Goal: Task Accomplishment & Management: Manage account settings

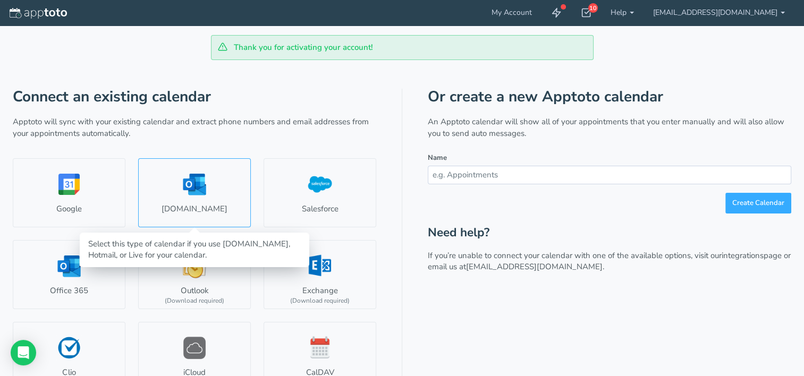
click at [182, 205] on link "Outlook.com" at bounding box center [194, 192] width 113 height 69
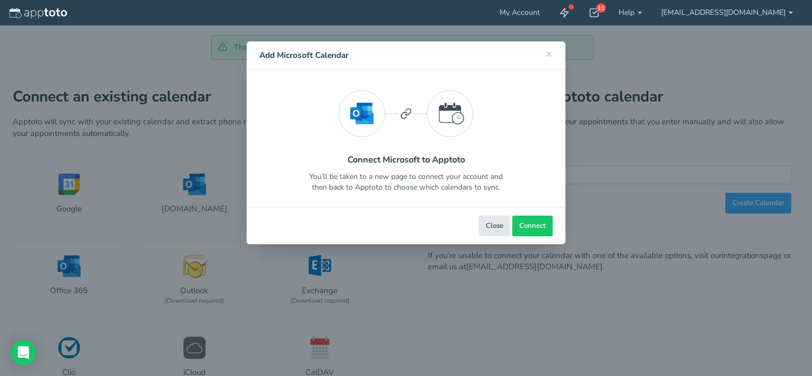
click at [92, 197] on div "× Close Add Microsoft Calendar Select Microsoft Account Select Account Connect …" at bounding box center [406, 188] width 812 height 376
click at [523, 226] on span "Connect" at bounding box center [532, 226] width 27 height 10
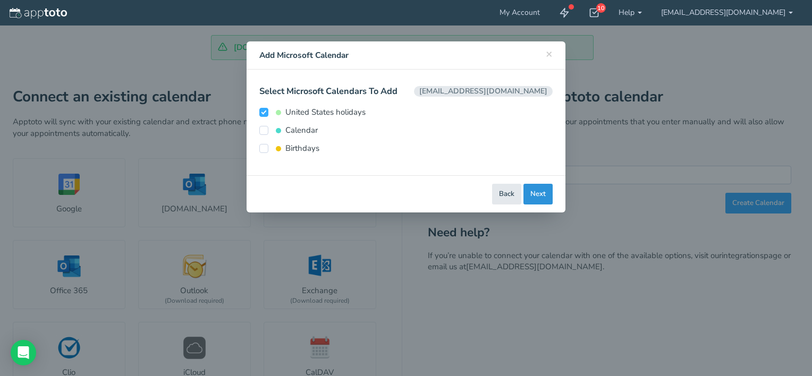
click at [535, 199] on button "Next" at bounding box center [537, 194] width 29 height 21
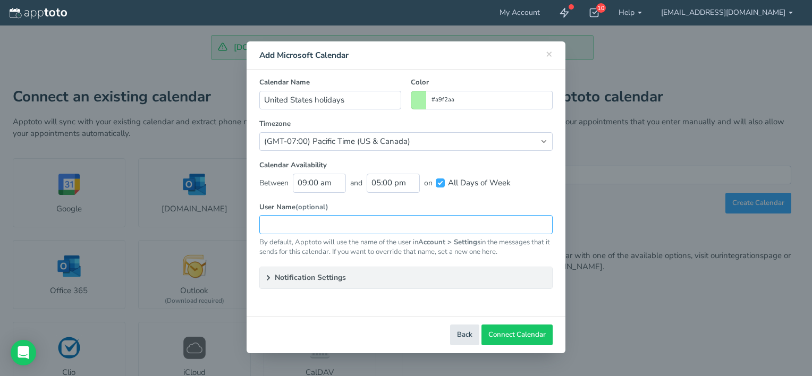
click at [289, 224] on input "text" at bounding box center [405, 224] width 293 height 19
type input "L"
type input "MJR LAW"
click at [510, 337] on span "Connect Calendar" at bounding box center [516, 335] width 57 height 10
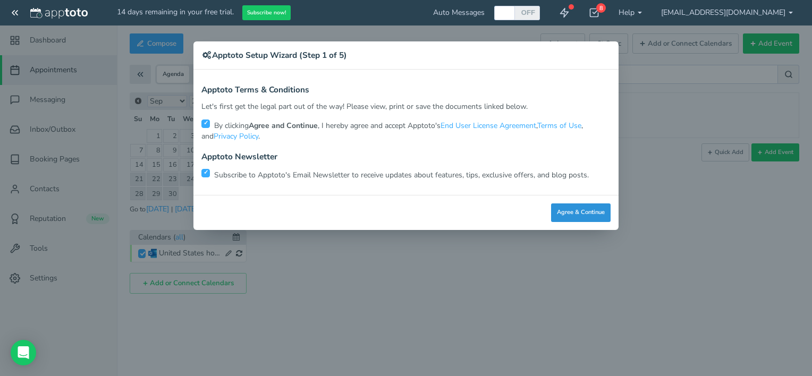
click at [573, 213] on button "Agree & Continue" at bounding box center [581, 212] width 60 height 19
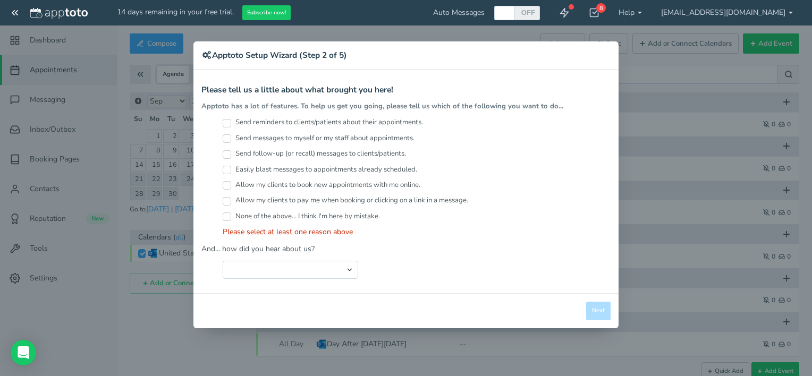
click at [230, 123] on input "Send reminders to clients/patients about their appointments." at bounding box center [227, 123] width 9 height 9
checkbox input "true"
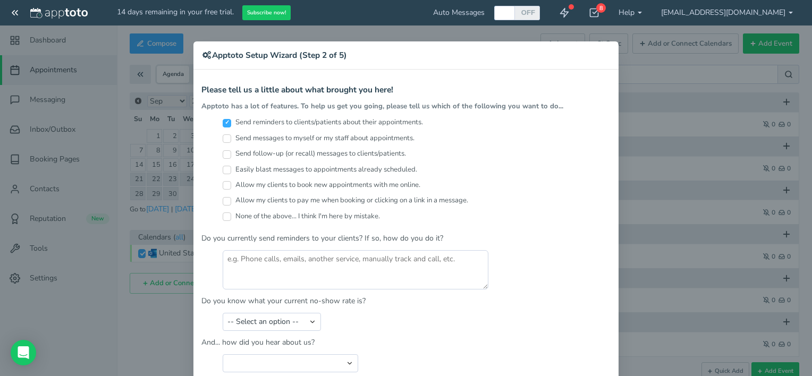
click at [227, 153] on label "Send follow-up (or recall) messages to clients/patients." at bounding box center [314, 154] width 183 height 10
click at [227, 153] on input "Send follow-up (or recall) messages to clients/patients." at bounding box center [227, 154] width 9 height 9
checkbox input "true"
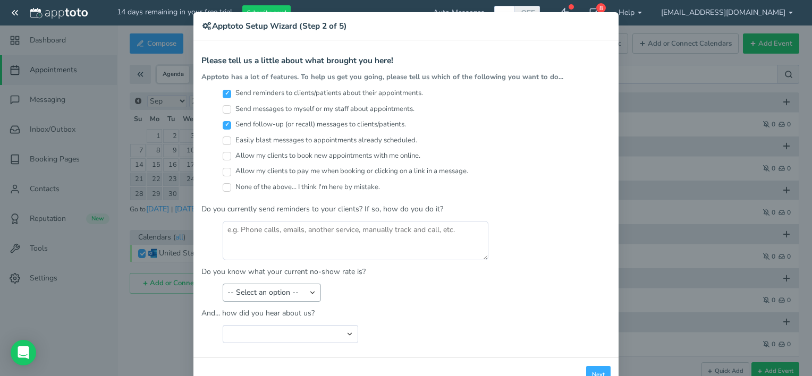
scroll to position [53, 0]
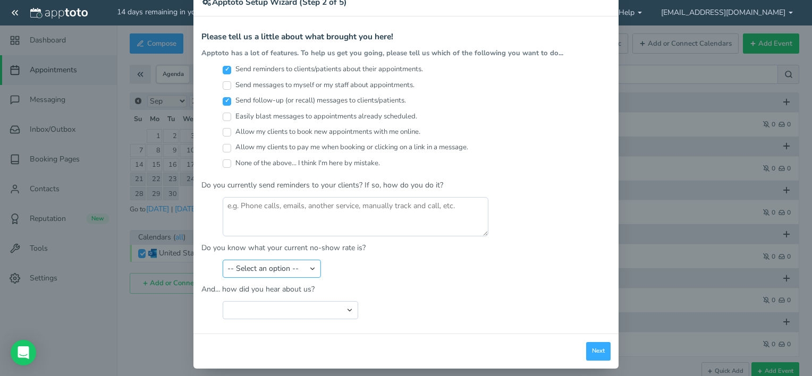
click at [307, 264] on select "-- Select an option -- Less than 5% 5-10% 10-20% 20-30% More than 30% Not sure" at bounding box center [272, 269] width 98 height 18
click at [351, 268] on div "-- Select an option -- Less than 5% 5-10% 10-20% 20-30% More than 30% Not sure" at bounding box center [405, 269] width 409 height 18
click at [300, 210] on textarea at bounding box center [356, 216] width 266 height 39
type textarea "M"
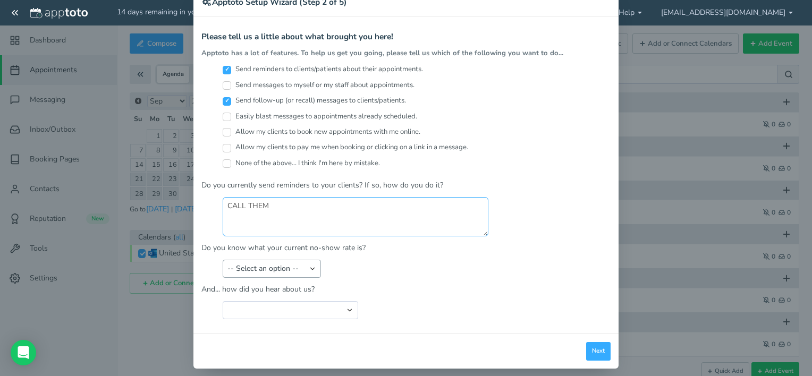
type textarea "CALL THEM"
click at [309, 267] on select "-- Select an option -- Less than 5% 5-10% 10-20% 20-30% More than 30% Not sure" at bounding box center [272, 269] width 98 height 18
click at [372, 274] on div "-- Select an option -- Less than 5% 5-10% 10-20% 20-30% More than 30% Not sure" at bounding box center [405, 269] width 409 height 18
click at [311, 267] on select "-- Select an option -- Less than 5% 5-10% 10-20% 20-30% More than 30% Not sure" at bounding box center [272, 269] width 98 height 18
select select "string:Not sure"
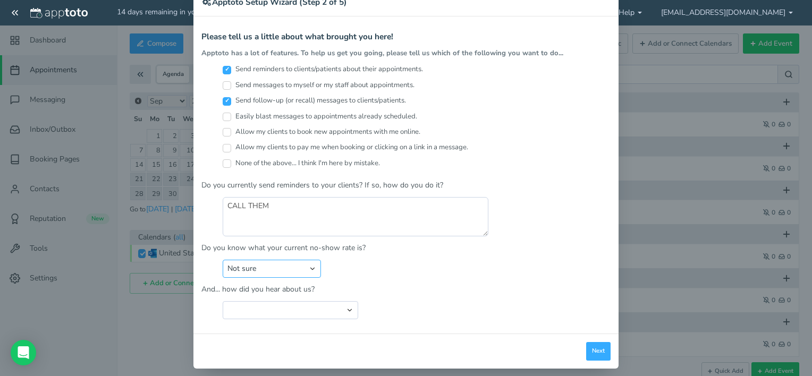
click at [223, 260] on select "-- Select an option -- Less than 5% 5-10% 10-20% 20-30% More than 30% Not sure" at bounding box center [272, 269] width 98 height 18
click at [307, 305] on select "Search Engine (Google, Yahoo, Bing, etc.) Search Engine Advertisement Blog Post…" at bounding box center [290, 310] width 135 height 18
select select "string:Search Engine (Google, Yahoo, Bing, etc.)"
click at [223, 301] on select "Search Engine (Google, Yahoo, Bing, etc.) Search Engine Advertisement Blog Post…" at bounding box center [290, 310] width 135 height 18
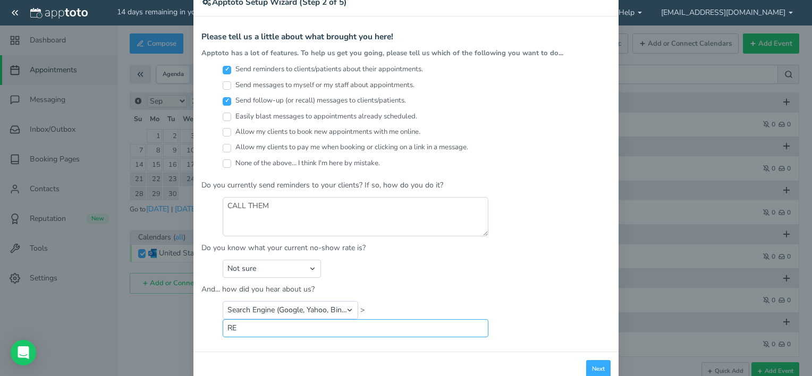
type input "R"
type input "AUTOMATIC MESSAGES"
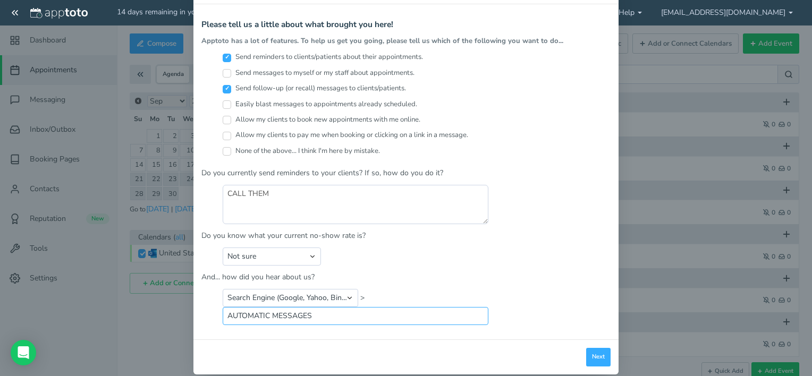
scroll to position [77, 0]
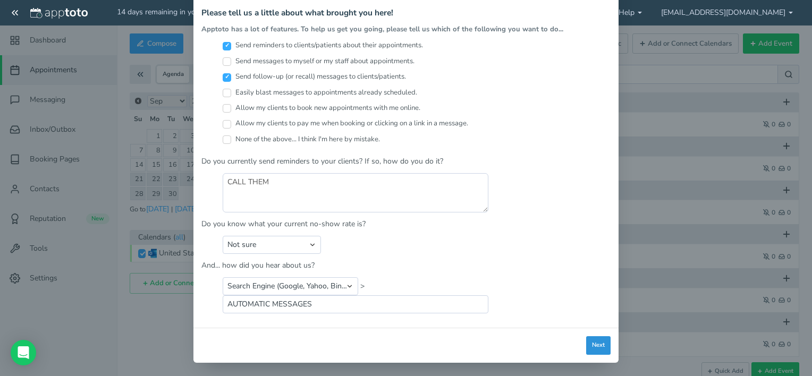
click at [598, 347] on button "Next" at bounding box center [598, 345] width 24 height 19
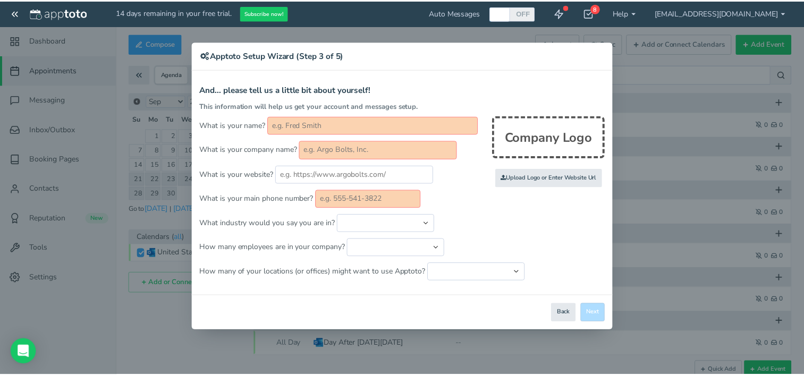
scroll to position [0, 0]
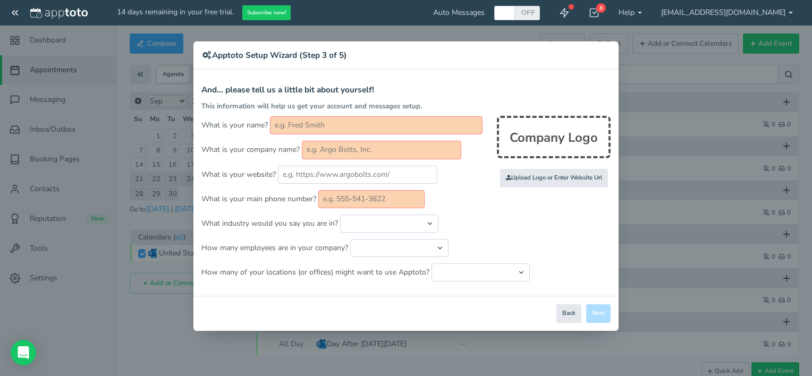
click at [308, 128] on input "text" at bounding box center [376, 125] width 213 height 18
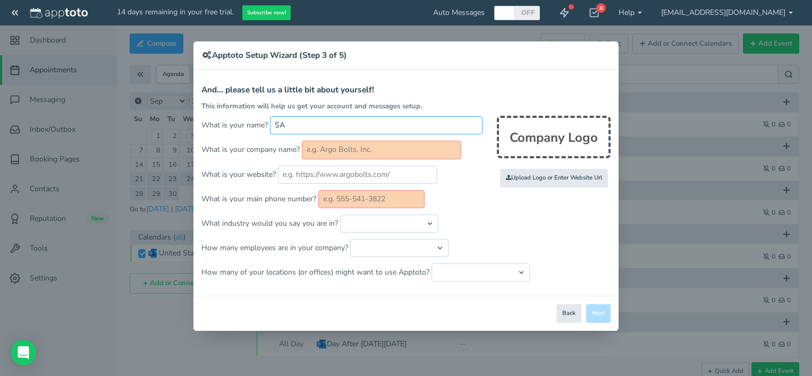
type input "SANDRA BARROS-RIVAS"
type input "LAW OFFICES OF MARTIN J. RIVAS"
type input "3057852109"
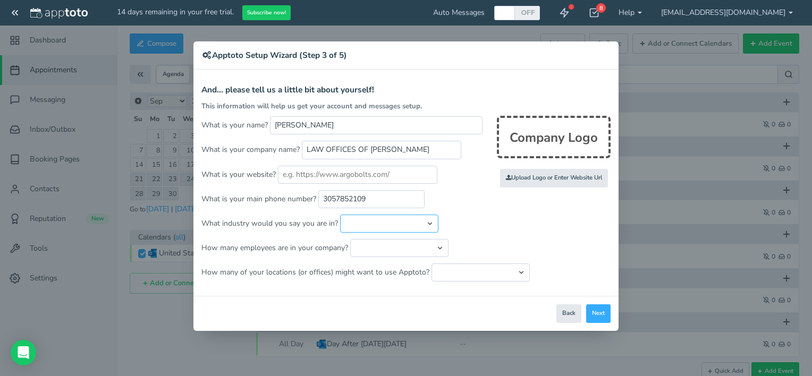
click at [357, 222] on select "Automotive Cleaning Services Consulting Education - Classroom Education - Admis…" at bounding box center [389, 224] width 98 height 18
select select "string:Legal Services - Other"
click at [340, 215] on select "Automotive Cleaning Services Consulting Education - Classroom Education - Admis…" at bounding box center [389, 224] width 98 height 18
click at [370, 247] on select "Just me 1 to 5 6 to 10 11 to 25 26 to 50 51 to 100 101 to 500 501 to 1000 More …" at bounding box center [399, 248] width 98 height 18
select select "string:1..5"
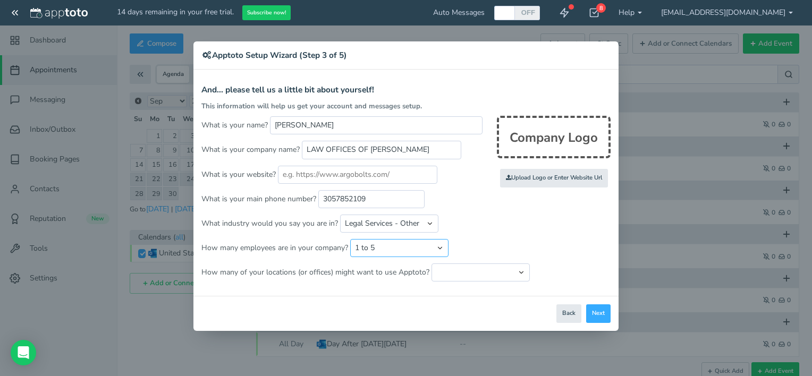
click at [350, 239] on select "Just me 1 to 5 6 to 10 11 to 25 26 to 50 51 to 100 101 to 500 501 to 1000 More …" at bounding box center [399, 248] width 98 height 18
click at [463, 276] on select "Just one location 2 3 4 5 6 to 10 11 to 25 26 to 50 More than 50" at bounding box center [480, 273] width 98 height 18
select select "string:1"
click at [431, 264] on select "Just one location 2 3 4 5 6 to 10 11 to 25 26 to 50 More than 50" at bounding box center [480, 273] width 98 height 18
click at [429, 217] on select "Automotive Cleaning Services Consulting Education - Classroom Education - Admis…" at bounding box center [389, 224] width 98 height 18
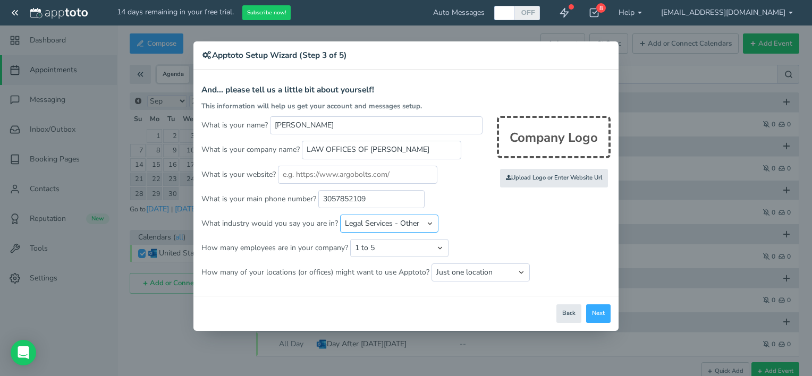
click at [429, 218] on select "Automotive Cleaning Services Consulting Education - Classroom Education - Admis…" at bounding box center [389, 224] width 98 height 18
click at [429, 220] on select "Automotive Cleaning Services Consulting Education - Classroom Education - Admis…" at bounding box center [389, 224] width 98 height 18
click at [429, 249] on select "Just me 1 to 5 6 to 10 11 to 25 26 to 50 51 to 100 101 to 500 501 to 1000 More …" at bounding box center [399, 248] width 98 height 18
click at [508, 242] on p "How many employees are in your company? Just me 1 to 5 6 to 10 11 to 25 26 to 5…" at bounding box center [405, 248] width 409 height 18
click at [597, 312] on button "Next" at bounding box center [598, 313] width 24 height 19
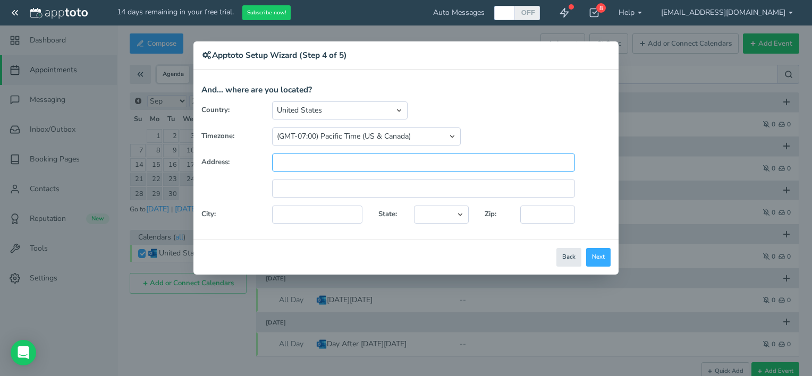
click at [299, 159] on input "text" at bounding box center [423, 163] width 303 height 18
type input "801 Madrid St"
type input "Coral Gables"
type input "33134"
click at [434, 215] on select "Alaska Alabama Arkansas Arizona California Colorado Connecticut District of Col…" at bounding box center [441, 215] width 55 height 18
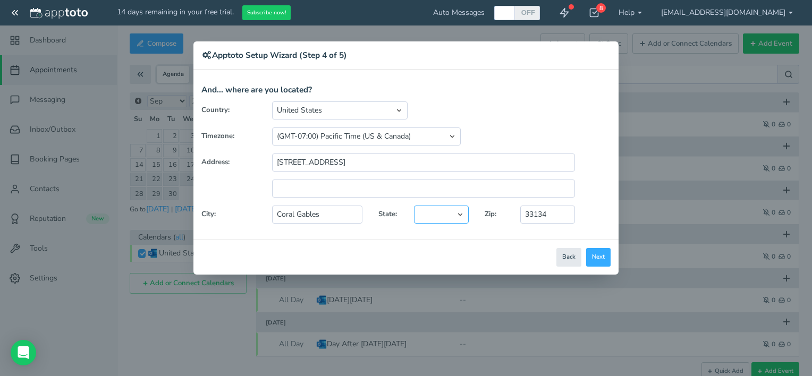
select select "string:FL"
click at [414, 206] on select "Alaska Alabama Arkansas Arizona California Colorado Connecticut District of Col…" at bounding box center [441, 215] width 55 height 18
click at [597, 253] on button "Next" at bounding box center [598, 257] width 24 height 19
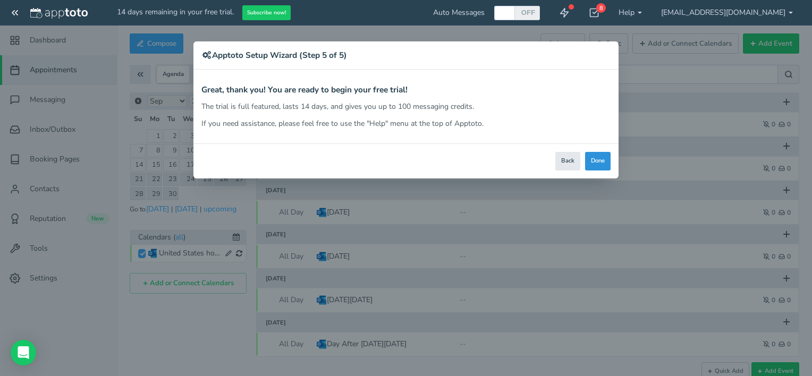
click at [608, 164] on button "Done" at bounding box center [598, 161] width 26 height 19
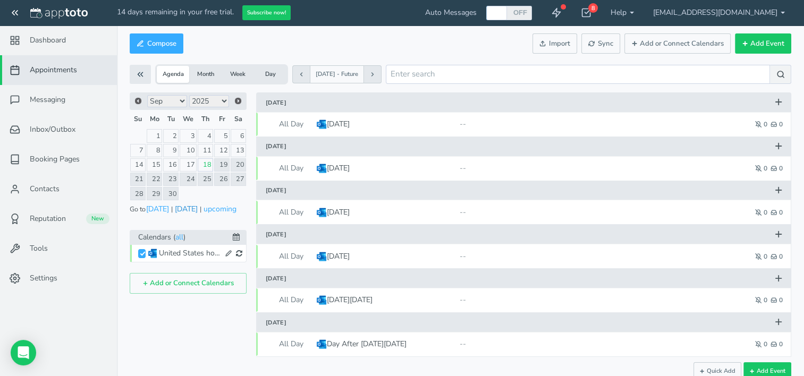
click at [189, 206] on button "tomorrow" at bounding box center [186, 208] width 24 height 11
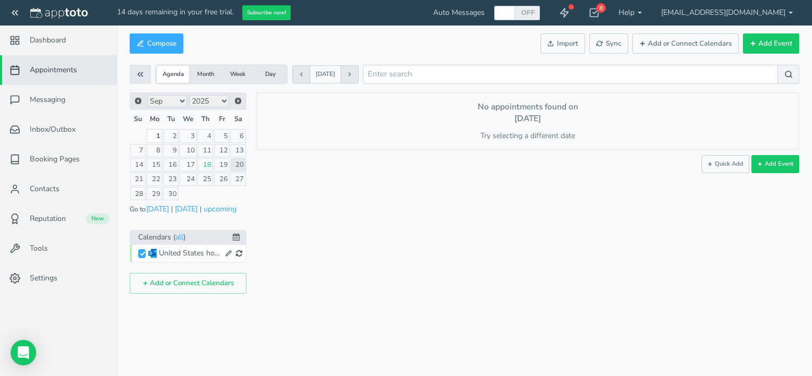
click at [166, 239] on li "Calendars ( all )" at bounding box center [188, 237] width 117 height 15
click at [238, 235] on icon at bounding box center [236, 236] width 7 height 7
click at [238, 235] on icon at bounding box center [237, 238] width 7 height 7
click at [62, 75] on span "Appointments" at bounding box center [53, 70] width 47 height 11
click at [206, 165] on link "18" at bounding box center [205, 164] width 15 height 13
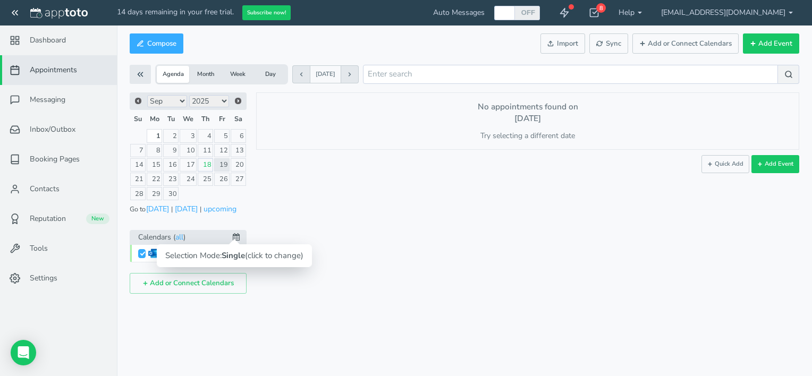
click at [238, 233] on icon at bounding box center [236, 236] width 7 height 7
click at [236, 233] on icon at bounding box center [236, 236] width 7 height 7
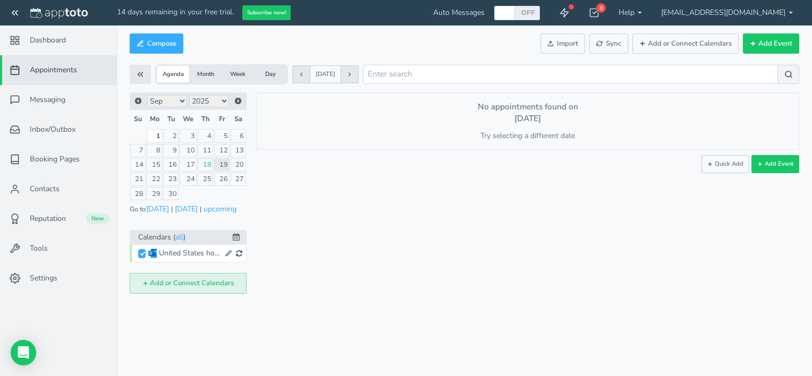
click at [154, 281] on button "Add or Connect Calendars" at bounding box center [188, 283] width 117 height 21
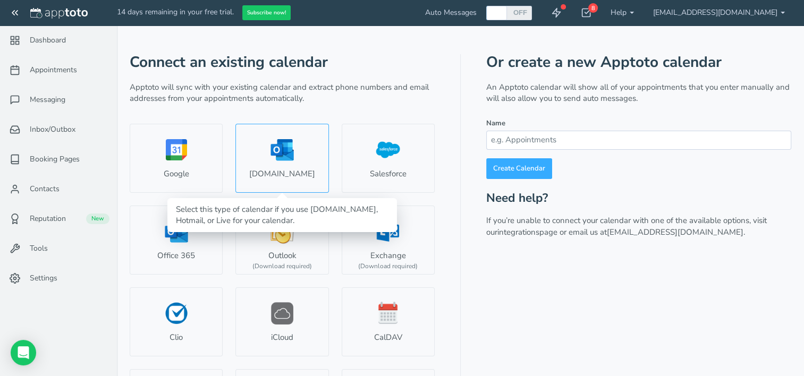
click at [281, 174] on link "Outlook.com" at bounding box center [281, 158] width 93 height 69
select select "number:57845"
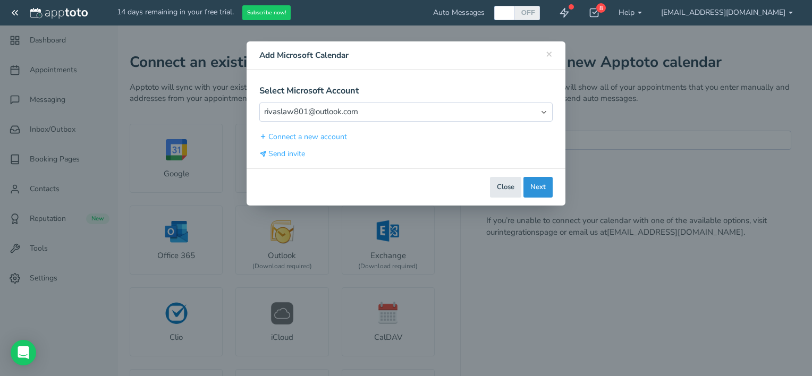
click at [537, 185] on button "Next" at bounding box center [537, 187] width 29 height 21
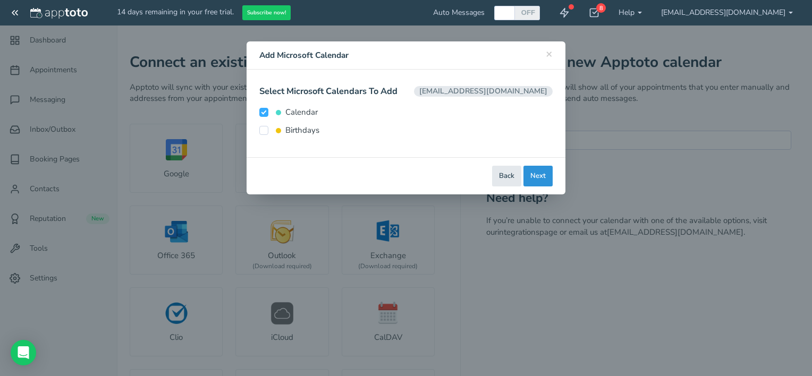
click at [540, 175] on button "Next" at bounding box center [537, 176] width 29 height 21
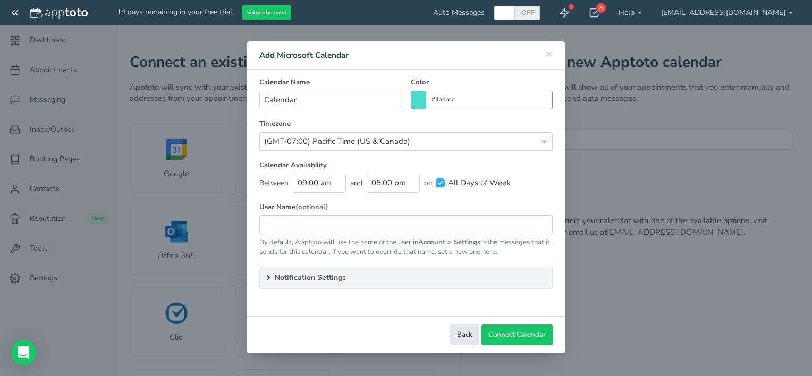
click at [446, 100] on input "#4adacc" at bounding box center [489, 100] width 126 height 19
click at [472, 96] on input "#4adacc" at bounding box center [489, 100] width 126 height 19
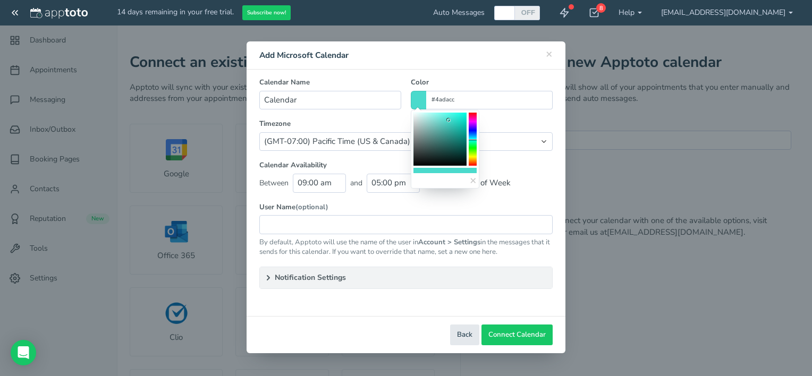
click at [658, 197] on div "× Close Add Microsoft Calendar Select Microsoft Account Select Account rivaslaw…" at bounding box center [406, 188] width 812 height 376
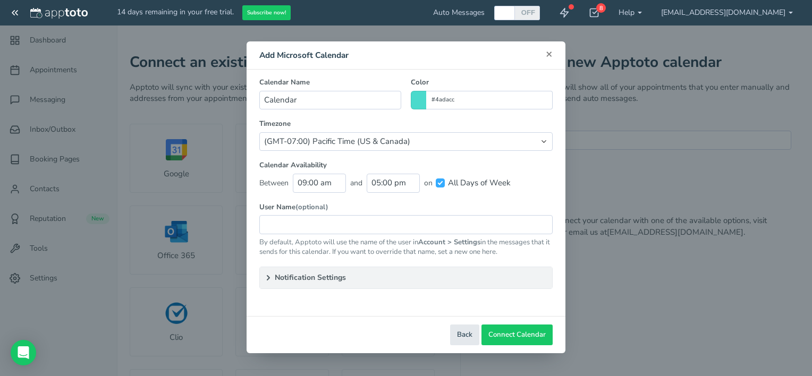
click at [546, 53] on span "×" at bounding box center [549, 53] width 7 height 15
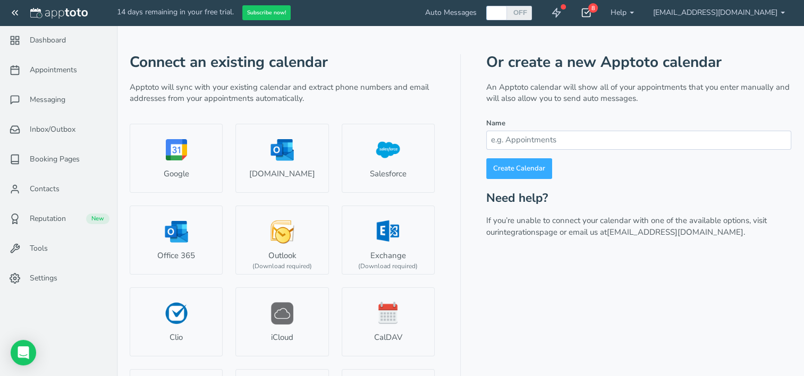
click at [591, 11] on icon at bounding box center [586, 12] width 11 height 11
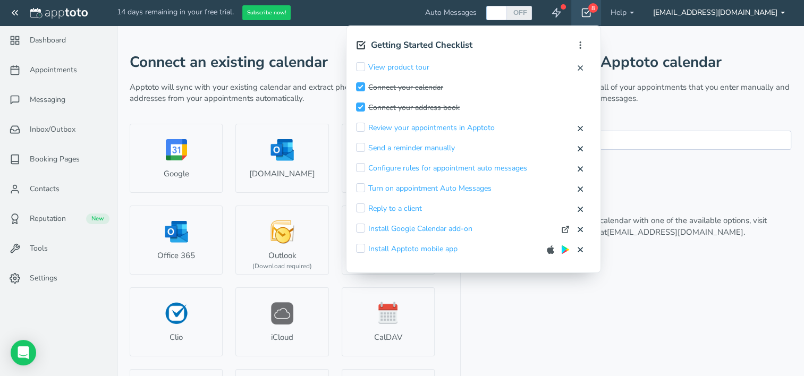
click at [752, 11] on link "[EMAIL_ADDRESS][DOMAIN_NAME]" at bounding box center [718, 13] width 151 height 26
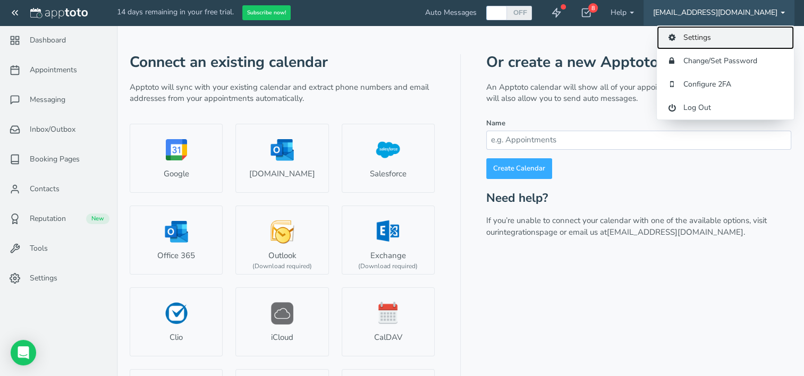
click at [692, 40] on link "Settings" at bounding box center [725, 37] width 137 height 23
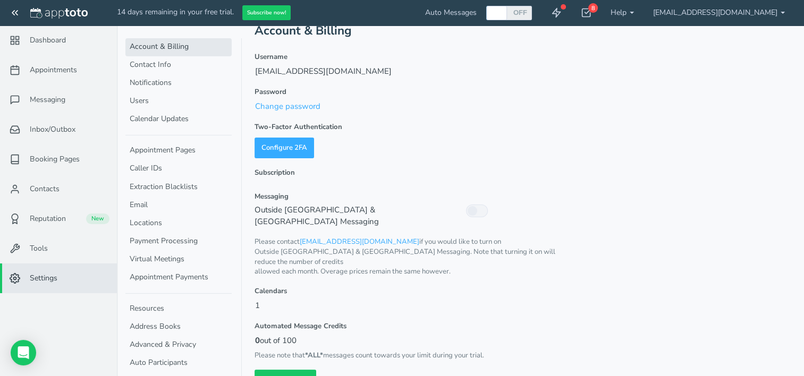
scroll to position [23, 0]
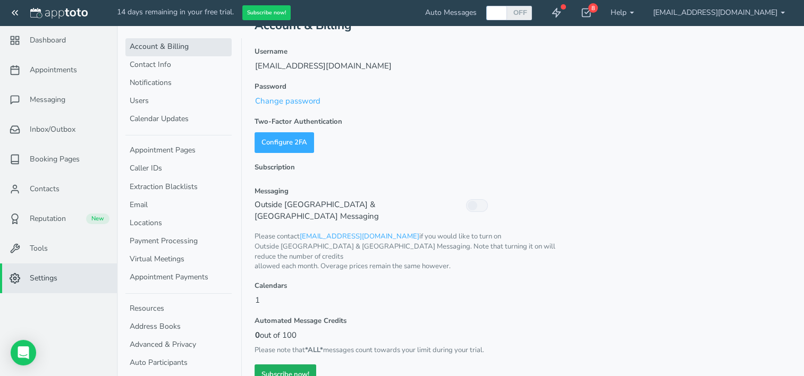
click at [300, 364] on link "Subscribe now!" at bounding box center [285, 374] width 62 height 21
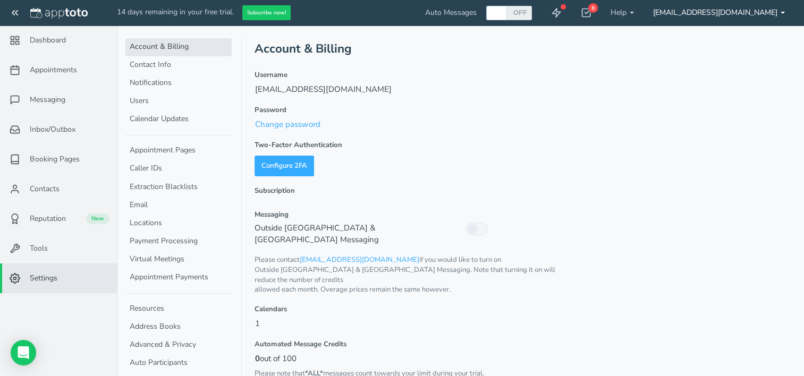
click at [726, 16] on link "[EMAIL_ADDRESS][DOMAIN_NAME]" at bounding box center [718, 13] width 151 height 26
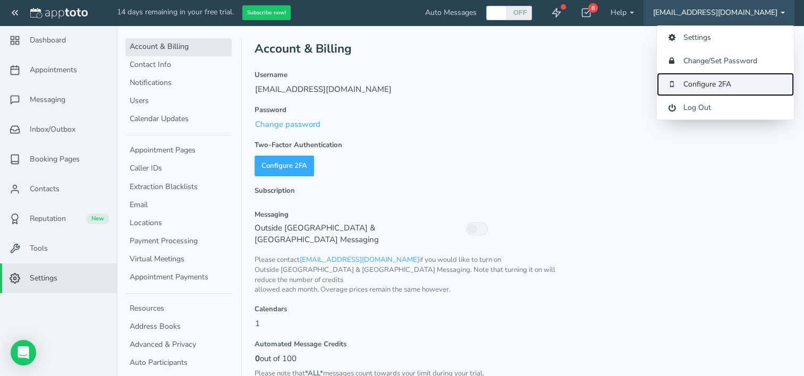
click at [703, 85] on link "Configure 2FA" at bounding box center [725, 84] width 137 height 23
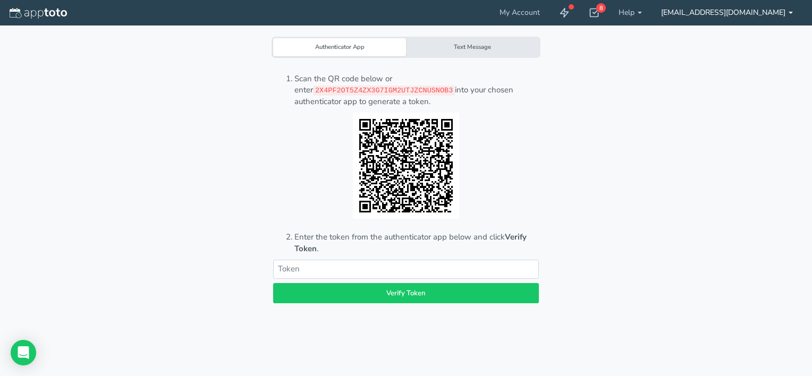
click at [740, 9] on link "[EMAIL_ADDRESS][DOMAIN_NAME]" at bounding box center [726, 13] width 151 height 26
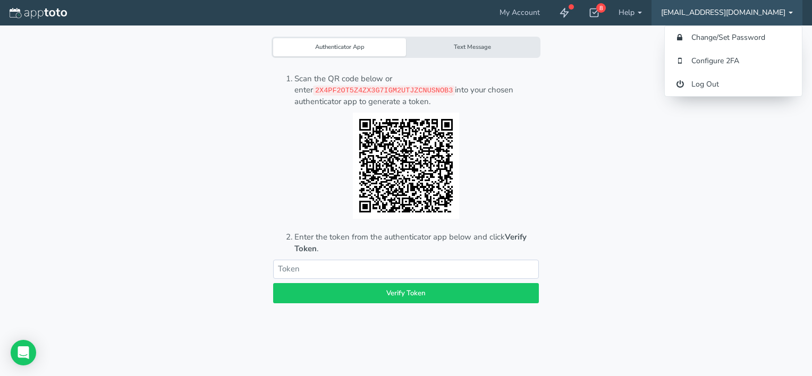
drag, startPoint x: 578, startPoint y: 102, endPoint x: 581, endPoint y: 71, distance: 31.0
click at [578, 102] on div "Authenticator App Text Message Scan the QR code below or enter 2X4PF2OT5Z4ZX3G7…" at bounding box center [406, 188] width 786 height 376
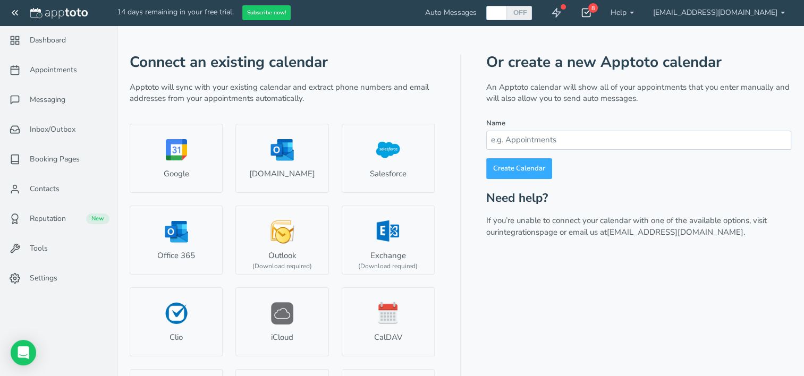
type input "[EMAIL_ADDRESS][DOMAIN_NAME]"
click at [591, 13] on icon at bounding box center [586, 12] width 11 height 11
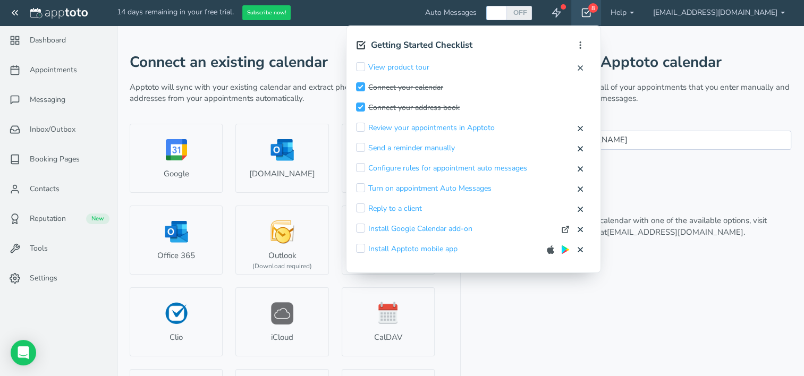
click at [764, 251] on div "Or create a new Apptoto calendar An Apptoto calendar will show all of your appo…" at bounding box center [638, 249] width 305 height 390
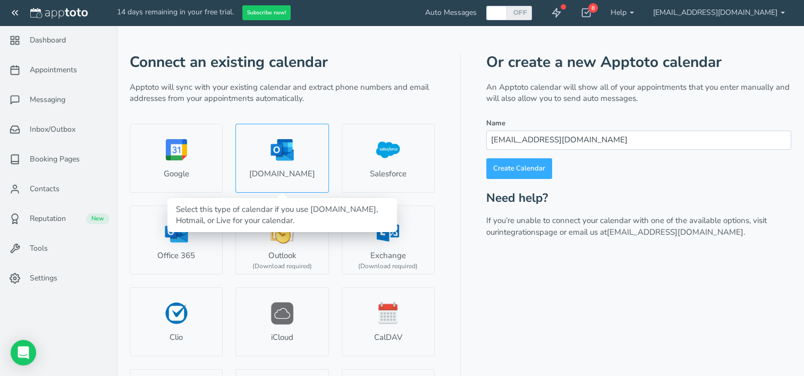
click at [286, 177] on link "Outlook.com" at bounding box center [281, 158] width 93 height 69
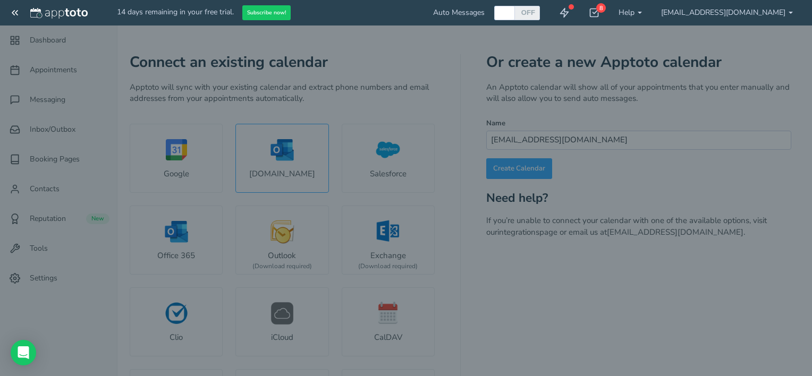
select select "number:57845"
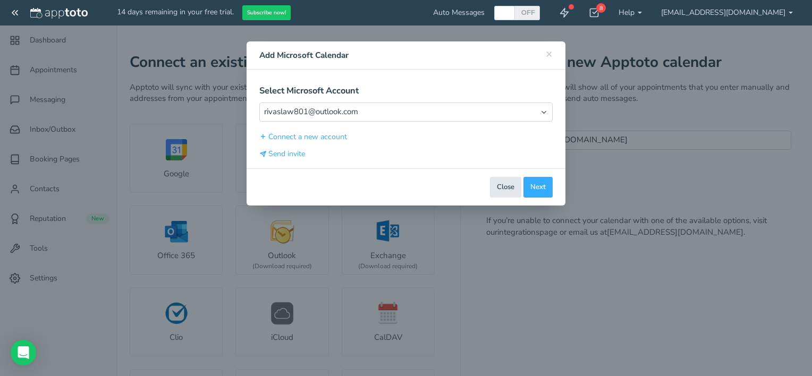
click at [553, 57] on div "× Close Add Microsoft Calendar" at bounding box center [406, 55] width 319 height 28
click at [540, 194] on button "Next" at bounding box center [537, 187] width 29 height 21
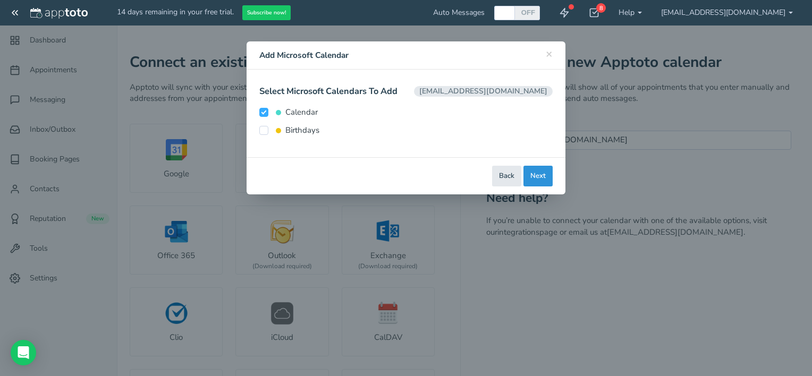
click at [540, 177] on button "Next" at bounding box center [537, 176] width 29 height 21
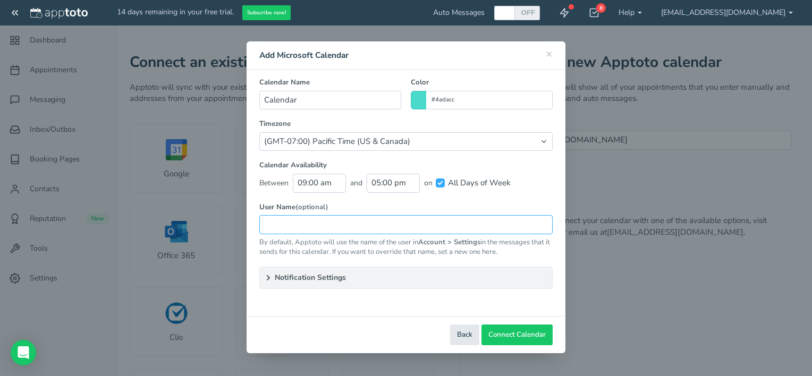
click at [289, 218] on input "text" at bounding box center [405, 224] width 293 height 19
click at [304, 277] on summary "Notification Settings" at bounding box center [406, 277] width 292 height 21
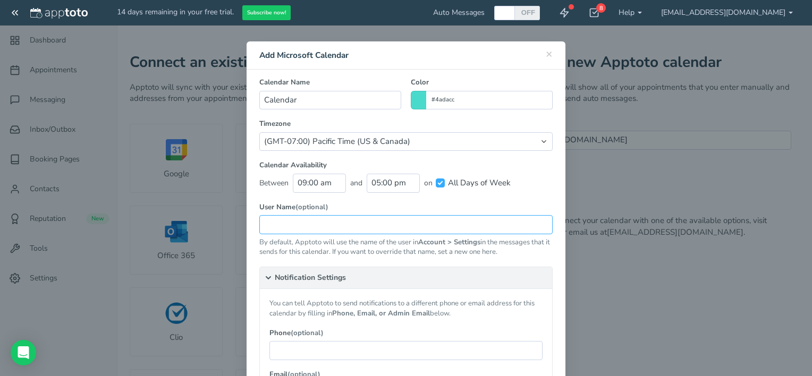
click at [303, 225] on input "text" at bounding box center [405, 224] width 293 height 19
type input "l"
type input "L"
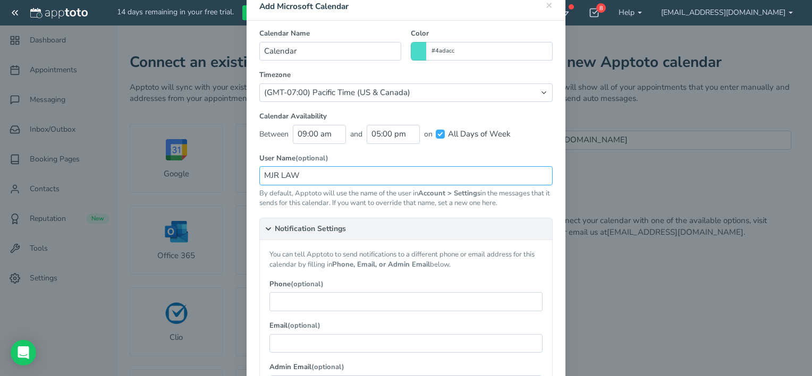
scroll to position [106, 0]
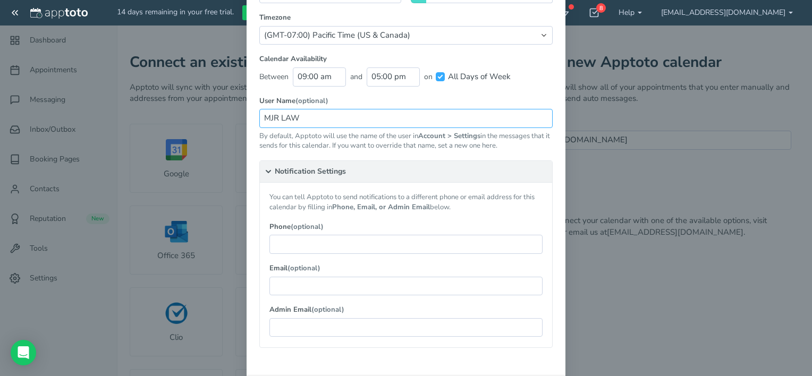
type input "MJR LAW"
click at [313, 230] on span "(optional)" at bounding box center [307, 227] width 33 height 10
click at [302, 244] on input "text" at bounding box center [405, 244] width 273 height 19
type input "3057852109"
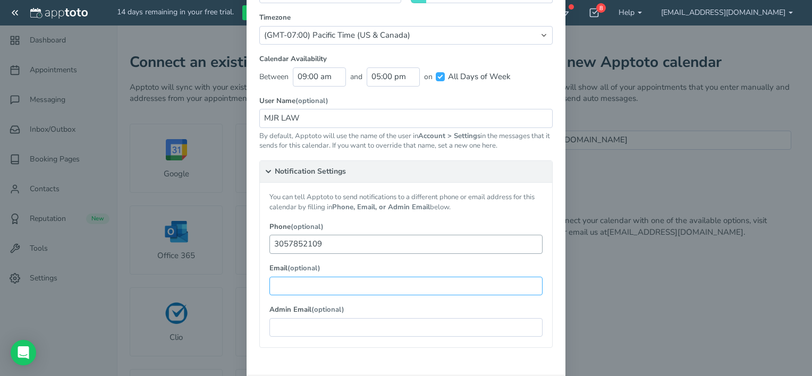
type input "srivas8@live.com"
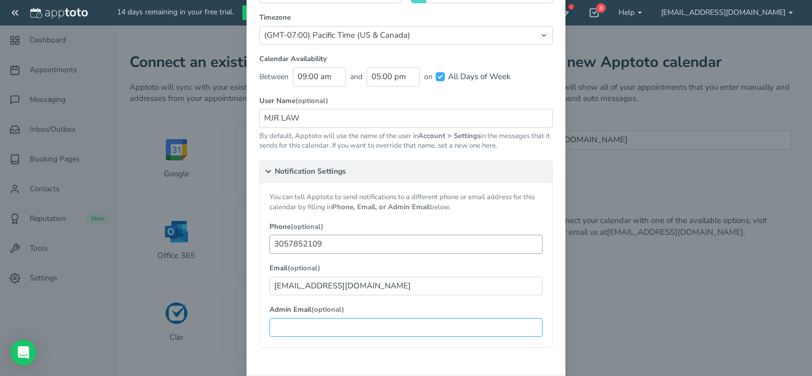
type input "srivas8@live.com"
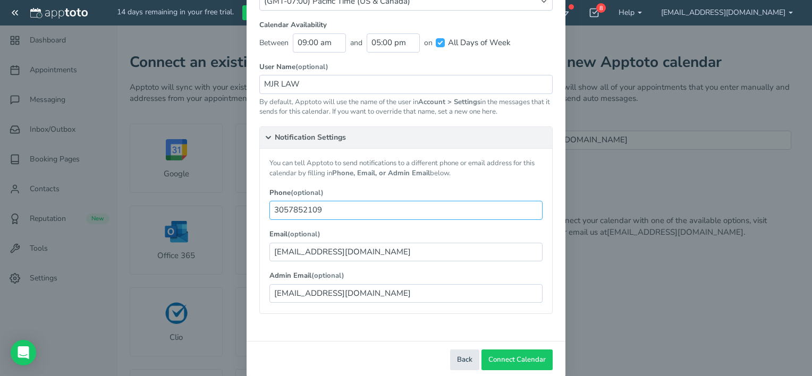
scroll to position [156, 0]
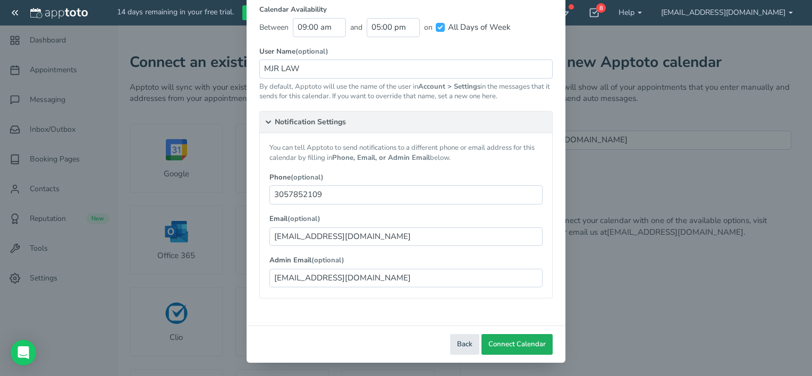
click at [521, 344] on span "Connect Calendar" at bounding box center [516, 344] width 57 height 10
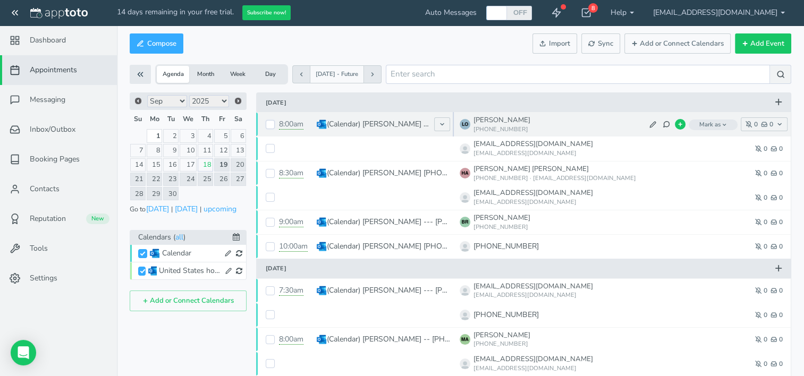
click at [273, 125] on input "checkbox" at bounding box center [270, 124] width 9 height 9
click at [274, 124] on input "checkbox" at bounding box center [270, 124] width 9 height 9
checkbox input "false"
click at [728, 123] on span "Mark as" at bounding box center [713, 125] width 49 height 11
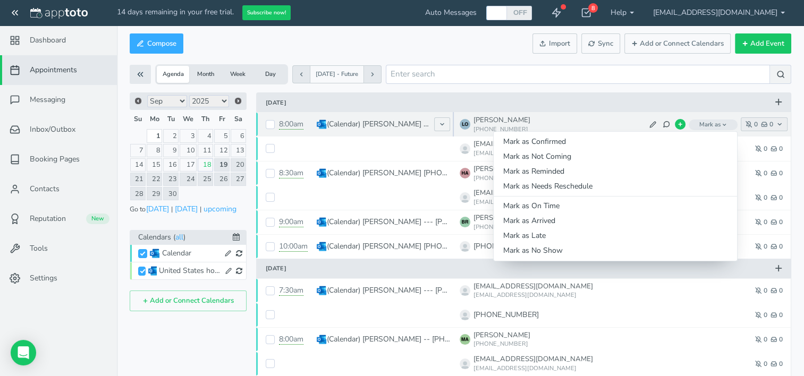
click at [763, 124] on icon "button" at bounding box center [764, 124] width 6 height 6
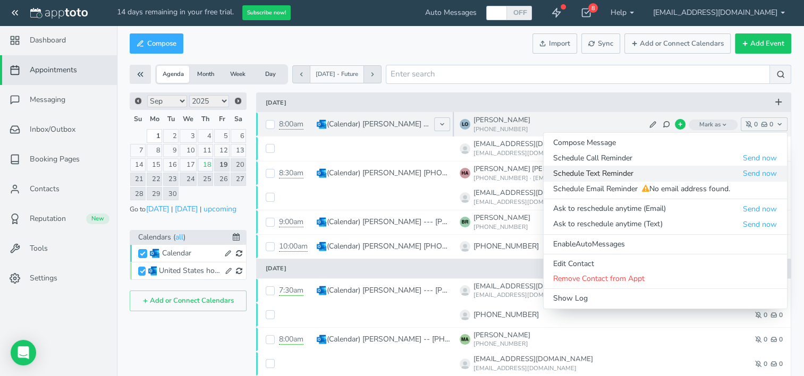
click at [616, 175] on span "Schedule Text Reminder" at bounding box center [647, 173] width 189 height 11
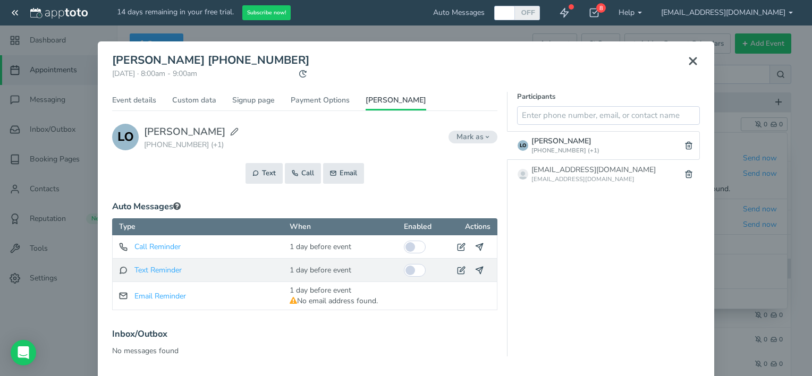
click at [149, 277] on div "Text Reminder to All Participants" at bounding box center [202, 270] width 167 height 16
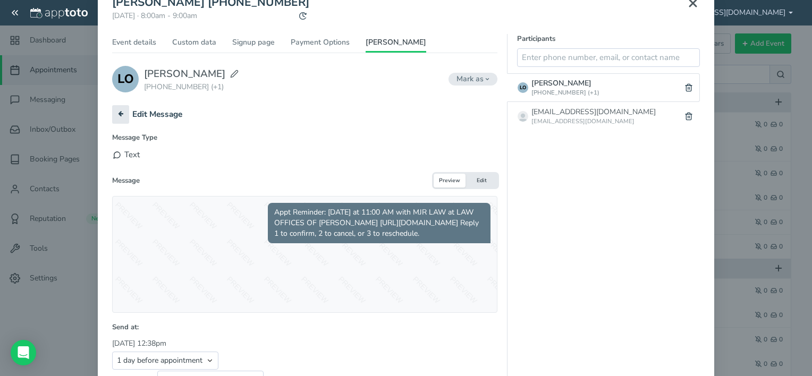
scroll to position [128, 0]
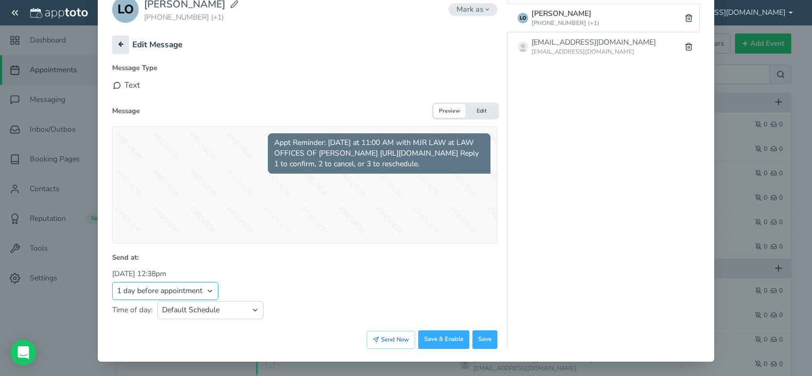
click at [206, 289] on select "Appointment start time Day of appointment 1 day before appointment 2 days befor…" at bounding box center [165, 291] width 106 height 18
click at [252, 302] on select "Default Schedule Custom Schedule" at bounding box center [210, 310] width 106 height 18
select select "string:custom"
click at [157, 301] on select "Default Schedule Custom Schedule" at bounding box center [210, 310] width 106 height 18
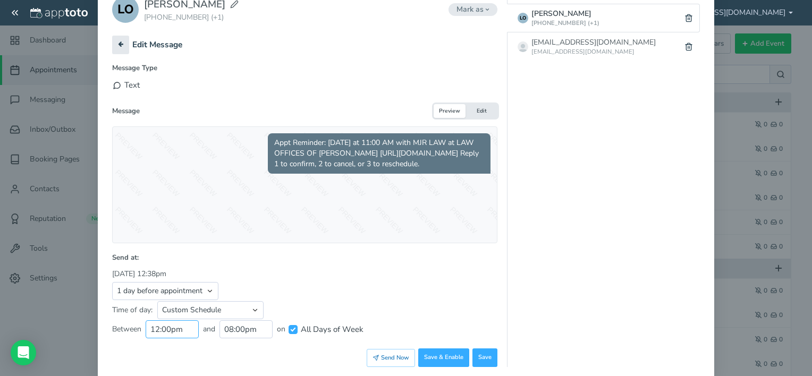
scroll to position [204, 0]
click at [173, 326] on input "12:00pm" at bounding box center [172, 329] width 53 height 18
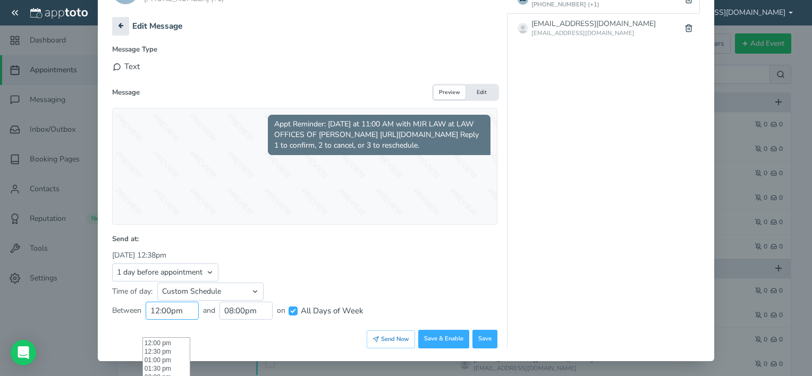
click at [186, 313] on input "12:00pm" at bounding box center [172, 311] width 53 height 18
type input "1"
type input "4"
drag, startPoint x: 183, startPoint y: 312, endPoint x: 126, endPoint y: 301, distance: 58.0
click at [126, 302] on div "Between 12:00 and 08:00pm on All Days of Week" at bounding box center [304, 311] width 385 height 18
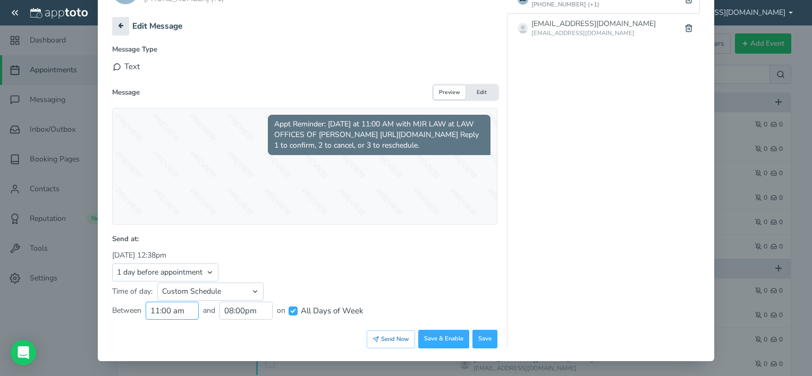
type input "11:00 am"
click at [288, 312] on input "All Days of Week" at bounding box center [292, 311] width 9 height 9
checkbox input "false"
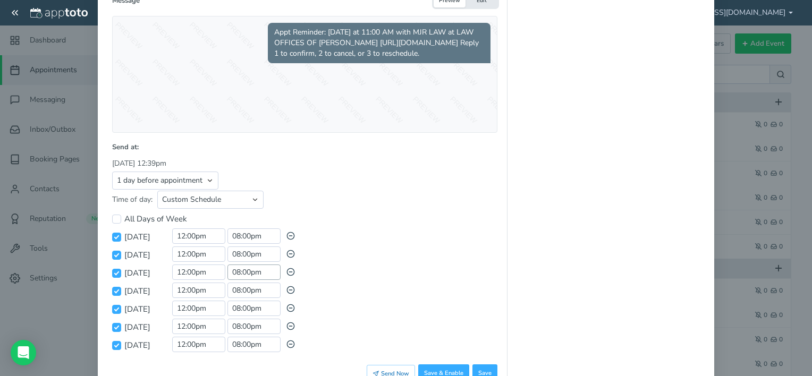
scroll to position [272, 0]
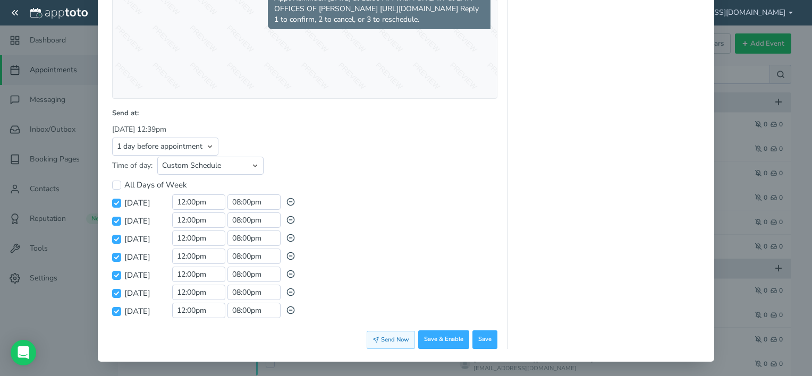
click at [397, 340] on button "Send Now" at bounding box center [391, 340] width 48 height 18
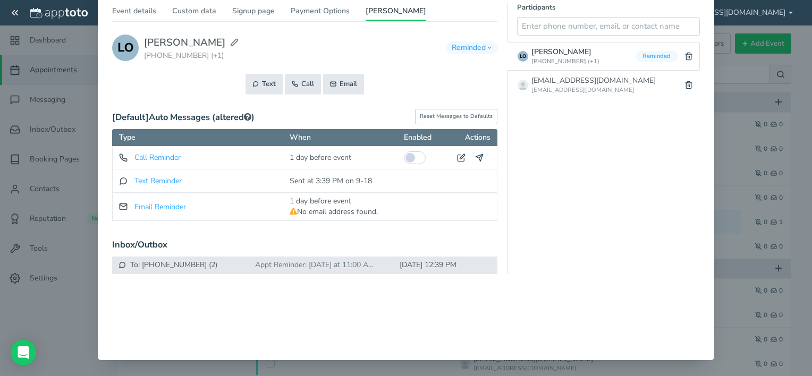
scroll to position [0, 0]
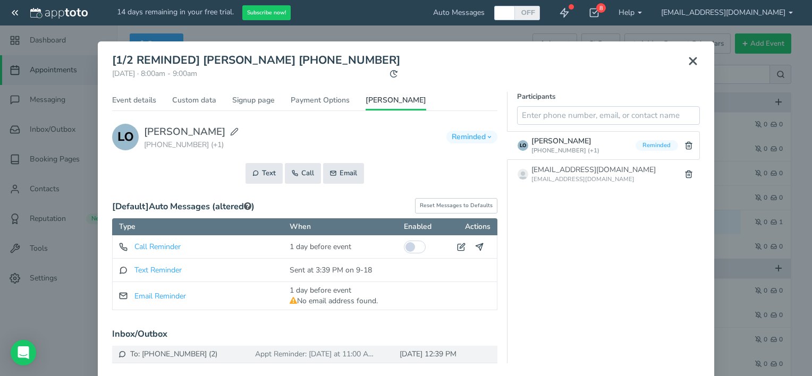
click at [695, 64] on button at bounding box center [693, 60] width 27 height 23
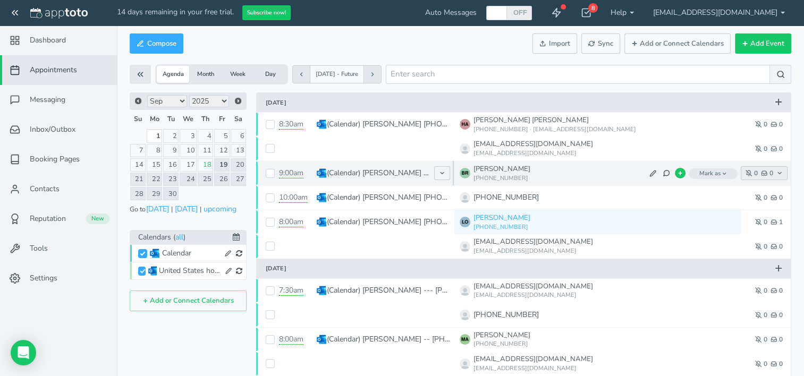
click at [760, 174] on button "0 0" at bounding box center [764, 173] width 47 height 14
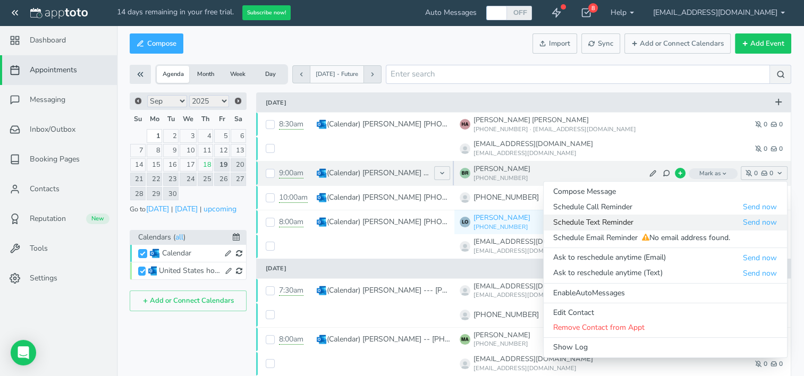
click at [623, 228] on link "Schedule Text Reminder Send now" at bounding box center [665, 222] width 243 height 15
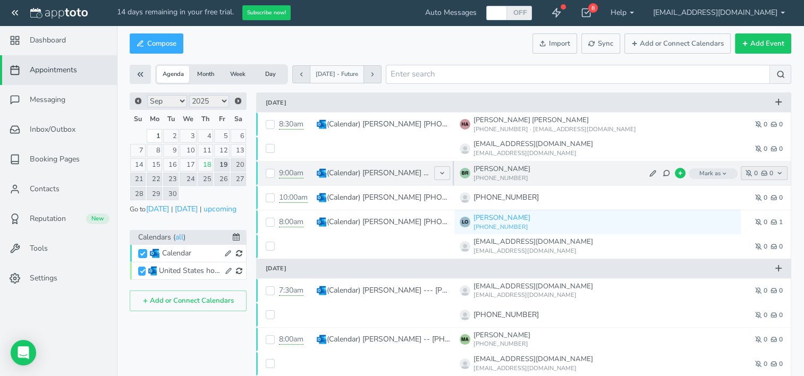
click at [767, 173] on use "button" at bounding box center [763, 173] width 5 height 4
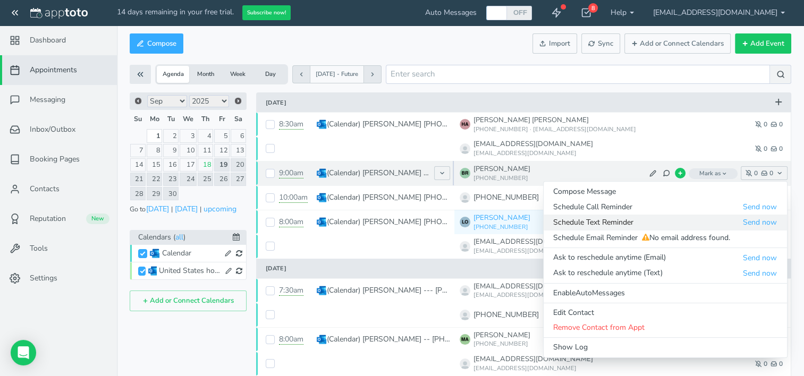
click at [622, 221] on span "Schedule Text Reminder" at bounding box center [647, 222] width 189 height 11
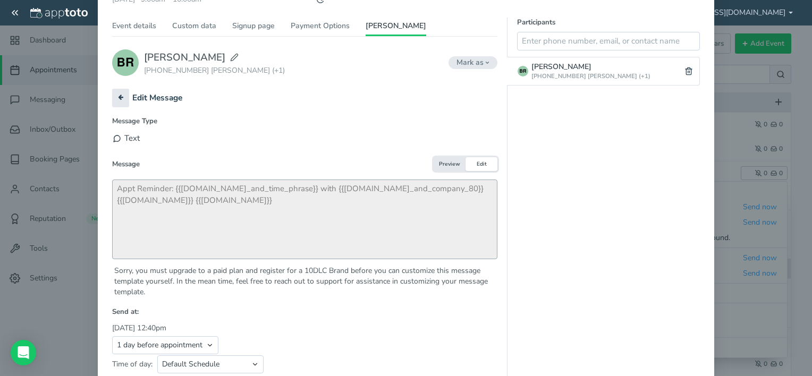
scroll to position [106, 0]
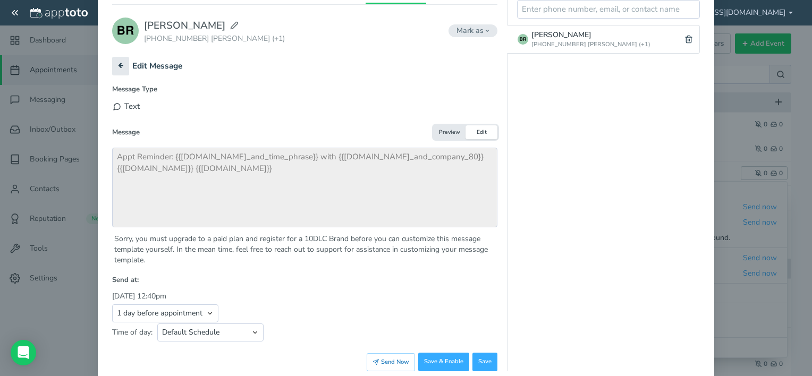
click at [482, 132] on button "Edit" at bounding box center [481, 132] width 32 height 14
click at [466, 137] on button "Edit" at bounding box center [481, 132] width 32 height 14
click at [478, 130] on button "Edit" at bounding box center [481, 132] width 32 height 14
click at [447, 132] on button "Preview" at bounding box center [450, 132] width 32 height 14
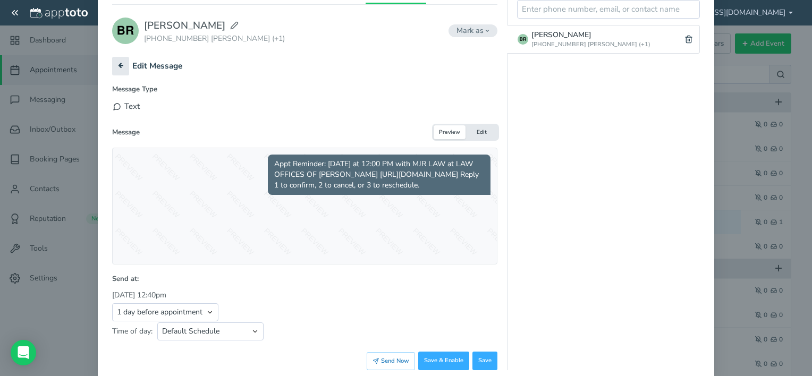
click at [329, 180] on span "Appt Reminder: tomorrow at 12:00 PM with MJR LAW at LAW OFFICES OF MARTIN J. RI…" at bounding box center [379, 175] width 223 height 40
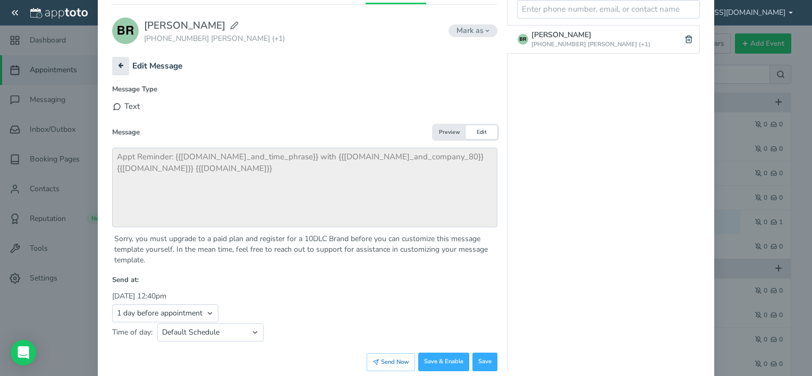
click at [438, 130] on button "Preview" at bounding box center [450, 132] width 32 height 14
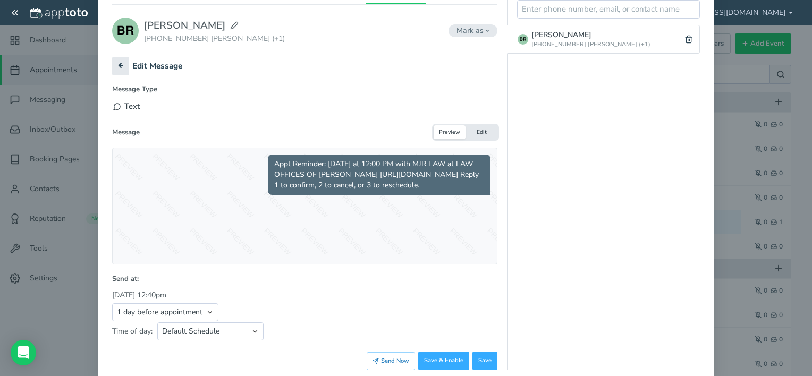
click at [360, 188] on span "Appt Reminder: tomorrow at 12:00 PM with MJR LAW at LAW OFFICES OF MARTIN J. RI…" at bounding box center [379, 175] width 223 height 40
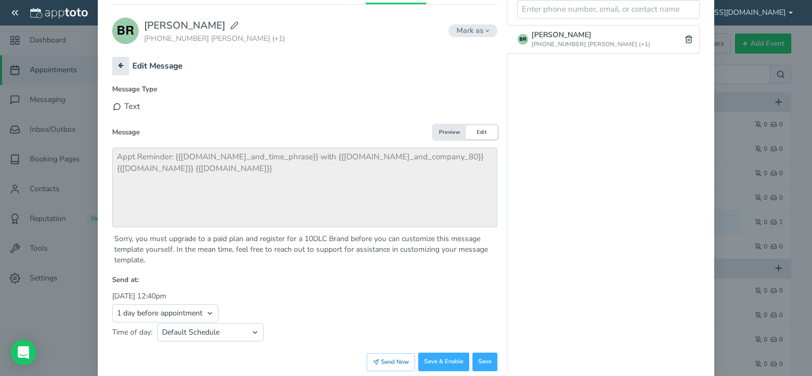
click at [480, 131] on button "Edit" at bounding box center [481, 132] width 32 height 14
click at [444, 130] on button "Preview" at bounding box center [450, 132] width 32 height 14
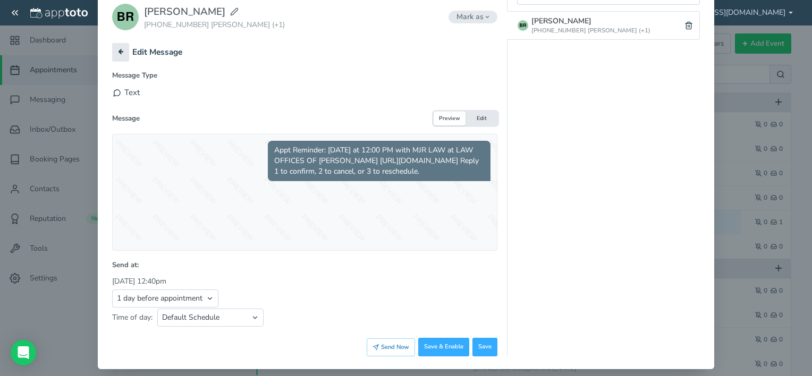
scroll to position [128, 0]
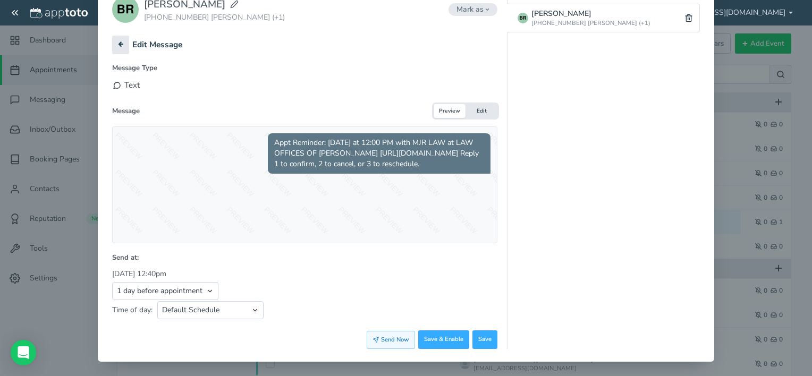
click at [380, 339] on button "Send Now" at bounding box center [391, 340] width 48 height 18
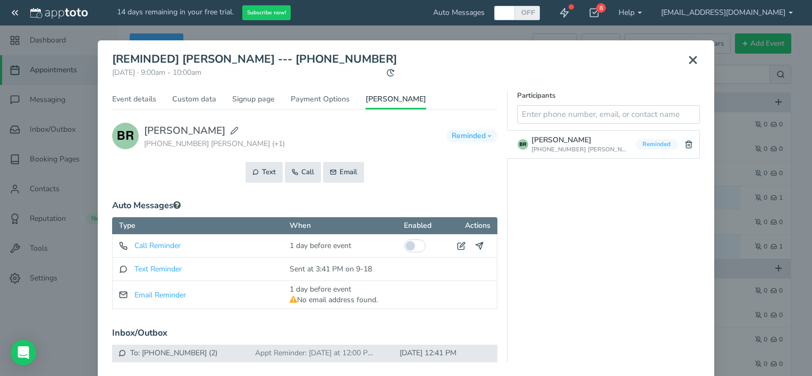
scroll to position [0, 0]
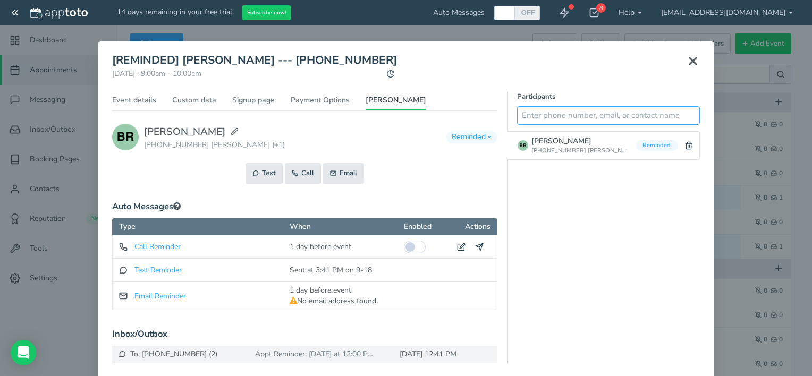
click at [538, 120] on input "text" at bounding box center [608, 115] width 183 height 19
type input "3057852109"
click at [685, 118] on icon at bounding box center [688, 115] width 7 height 7
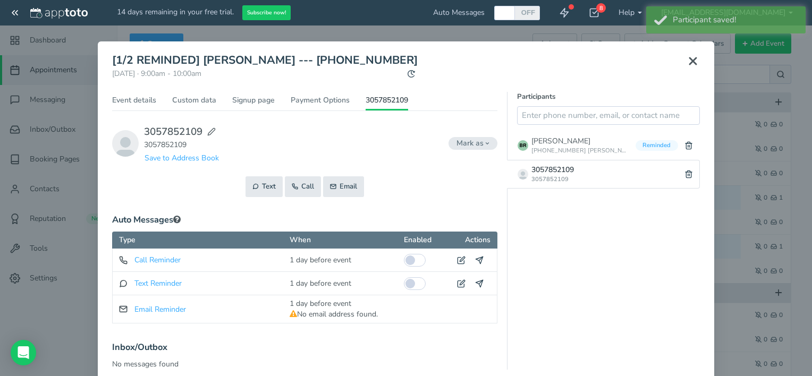
click at [549, 177] on div "3057852109" at bounding box center [552, 179] width 43 height 9
drag, startPoint x: 549, startPoint y: 177, endPoint x: 624, endPoint y: 196, distance: 77.2
click at [625, 196] on div "Participants BENITO RAMIREZ BAUTISTA Reminded" at bounding box center [603, 231] width 193 height 278
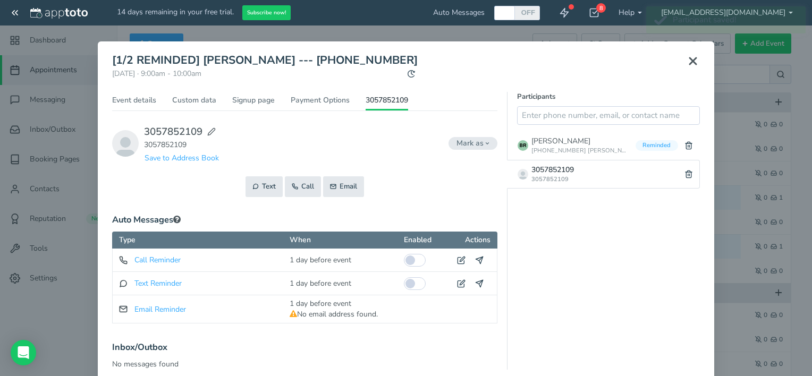
click at [536, 181] on div "3057852109" at bounding box center [552, 179] width 43 height 9
click at [264, 189] on button "Text" at bounding box center [263, 186] width 37 height 21
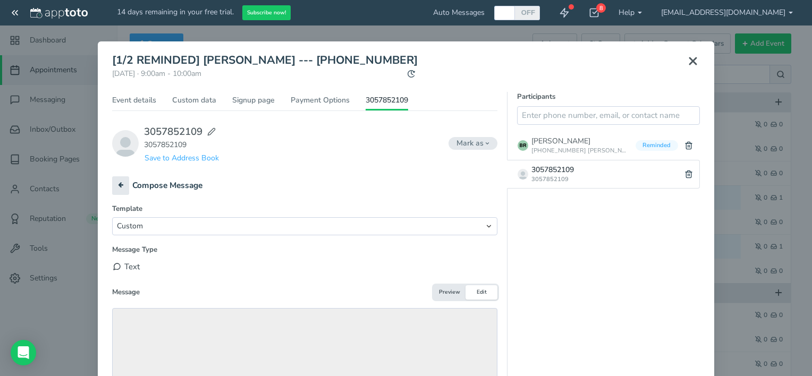
scroll to position [105, 0]
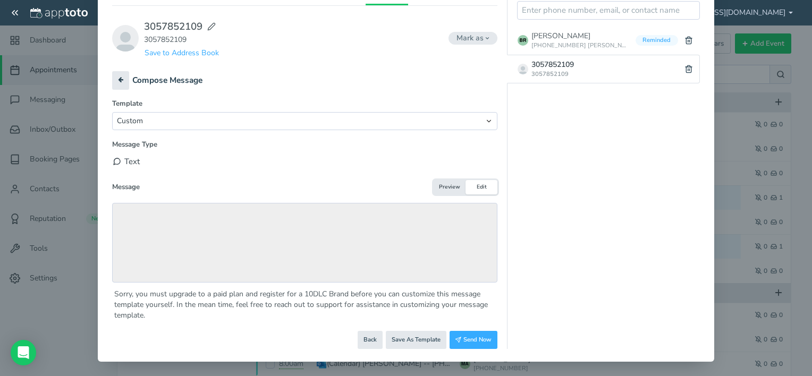
click at [441, 194] on div "Template Custom Ask to reschedule anytime (Text) Ask to reschedule next week (T…" at bounding box center [304, 210] width 385 height 222
click at [443, 188] on button "Preview" at bounding box center [450, 187] width 32 height 14
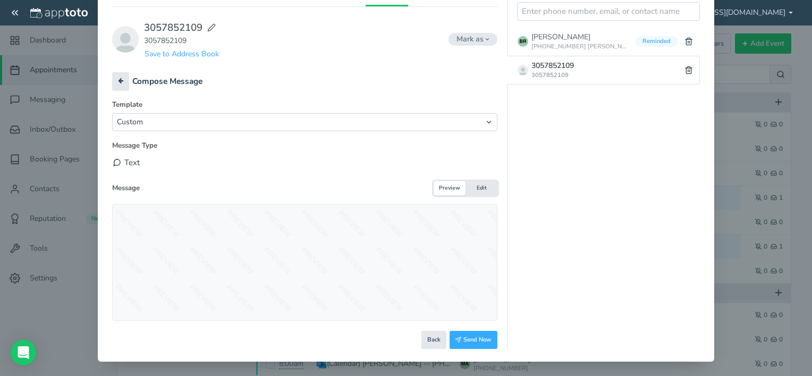
click at [442, 187] on button "Preview" at bounding box center [450, 188] width 32 height 14
click at [442, 186] on button "Preview" at bounding box center [450, 188] width 32 height 14
drag, startPoint x: 311, startPoint y: 263, endPoint x: 283, endPoint y: 237, distance: 38.0
click at [310, 261] on div at bounding box center [304, 262] width 385 height 117
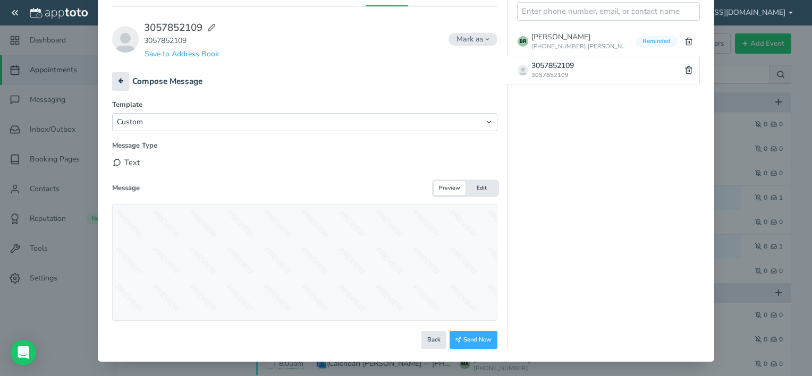
click at [248, 227] on div at bounding box center [304, 262] width 385 height 117
click at [475, 191] on button "Edit" at bounding box center [481, 188] width 32 height 14
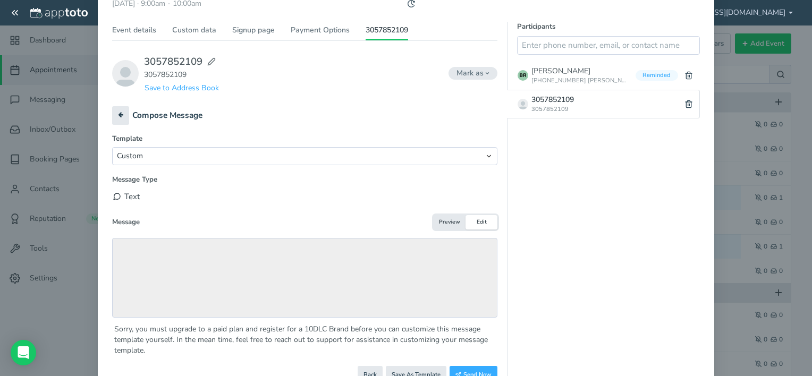
scroll to position [52, 0]
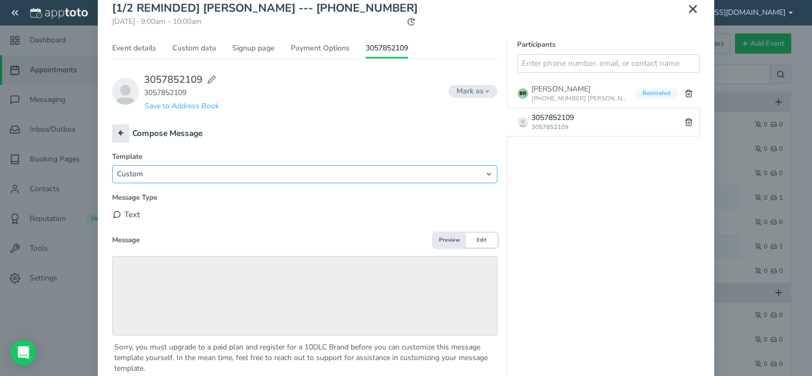
click at [139, 176] on select "Custom Ask to reschedule anytime (Text) Ask to reschedule next week (Text) Basi…" at bounding box center [304, 174] width 385 height 18
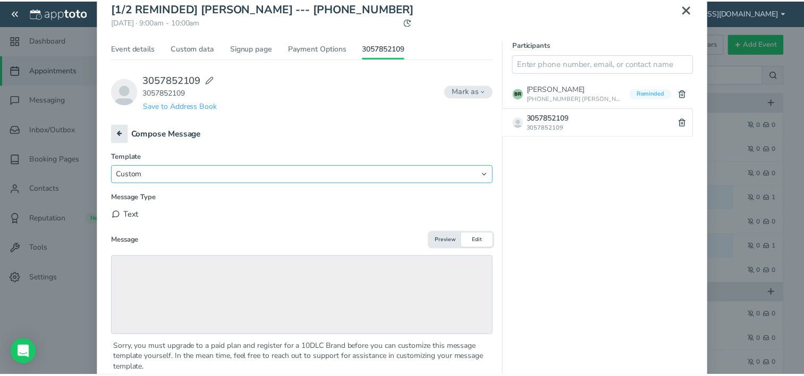
scroll to position [0, 0]
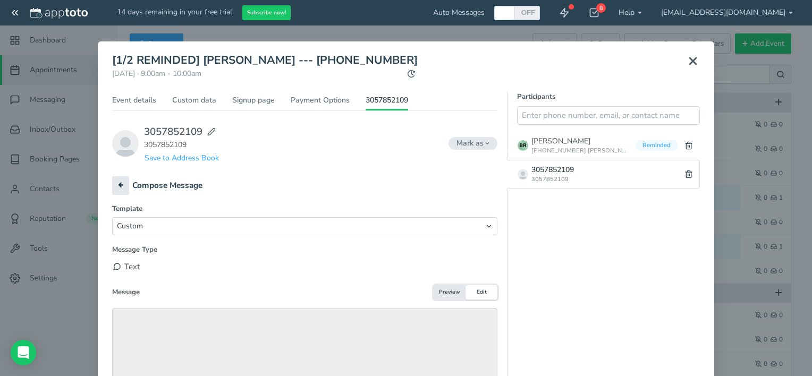
click at [688, 63] on icon at bounding box center [692, 61] width 13 height 13
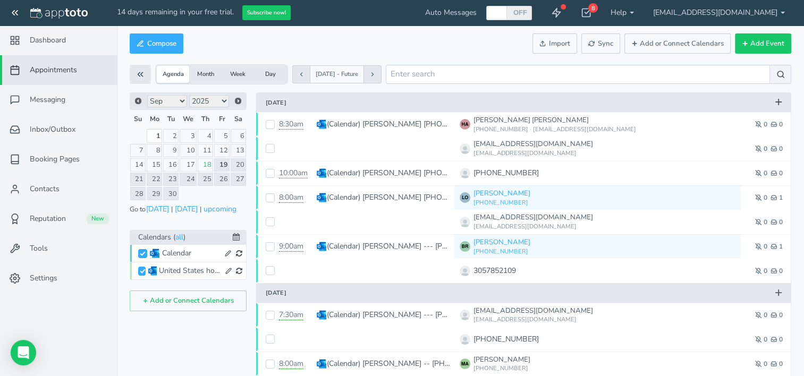
click at [189, 254] on div "Calendar" at bounding box center [191, 253] width 58 height 11
checkbox input "false"
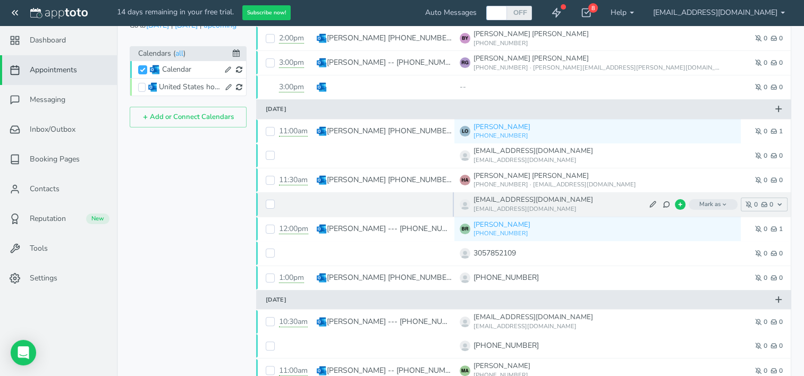
scroll to position [53, 0]
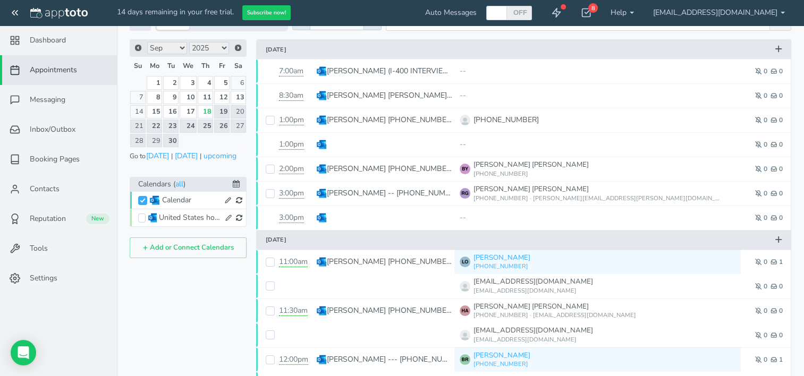
click at [202, 199] on div "Calendar" at bounding box center [191, 200] width 58 height 11
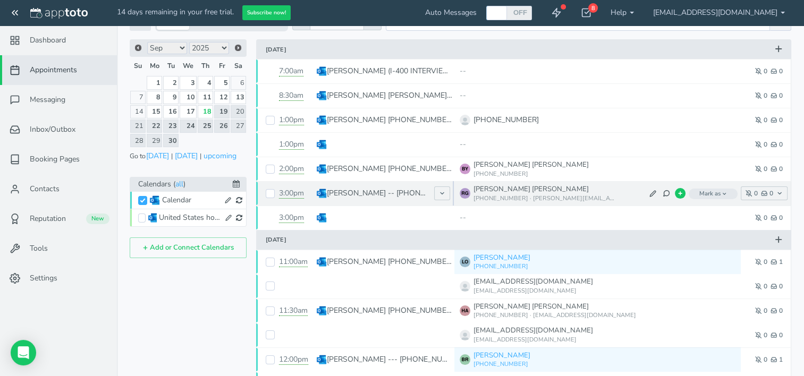
click at [421, 191] on p "RICARDO GUILLERMO GONZALEZ -- 954-508-6230 (2ND TIME ALREADY HAVE A CONTRACT )" at bounding box center [378, 193] width 102 height 11
type input "RICARDO GUILLERMO GONZALEZ -- 954-508-6230 (2ND TIME ALREADY HAVE A CONTRACT )"
type input "[DATE]"
type input "3:00pm"
type input "[DATE]"
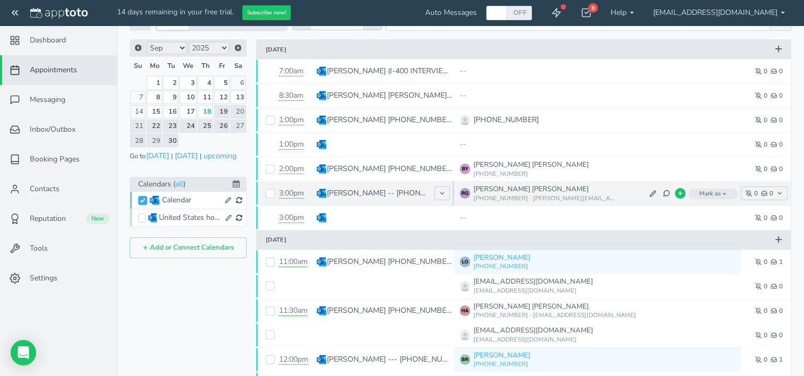
type input "4:00pm"
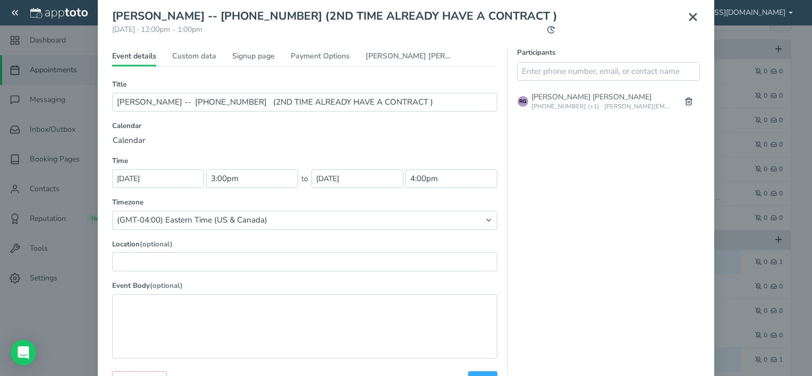
scroll to position [89, 0]
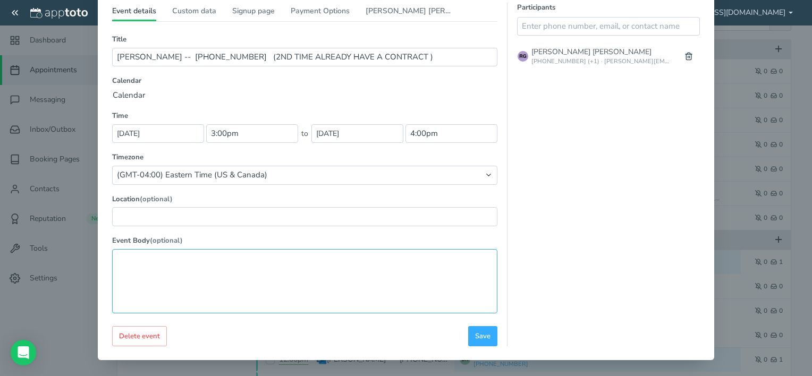
click at [168, 273] on textarea at bounding box center [304, 281] width 385 height 64
click at [181, 208] on input "text" at bounding box center [304, 216] width 385 height 19
type input "801 MADRID STREET - SUITE 205 CORAL GABLES, FL 33134"
click at [208, 269] on textarea at bounding box center [304, 281] width 385 height 64
type textarea "A"
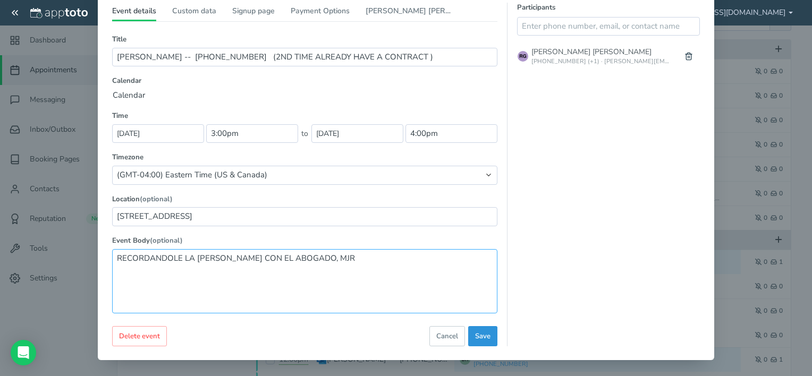
type textarea "RECORDANDOLE LA CITA DE HOY CON EL ABOGADO, MJR"
click at [480, 338] on span "Save" at bounding box center [482, 337] width 15 height 10
click at [484, 342] on button "Save" at bounding box center [482, 336] width 29 height 21
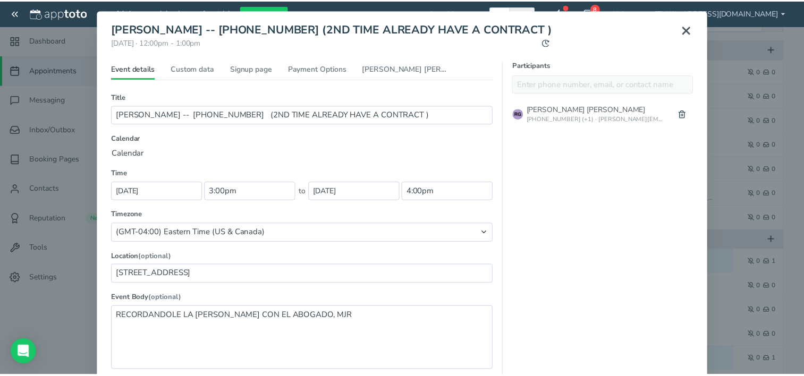
scroll to position [0, 0]
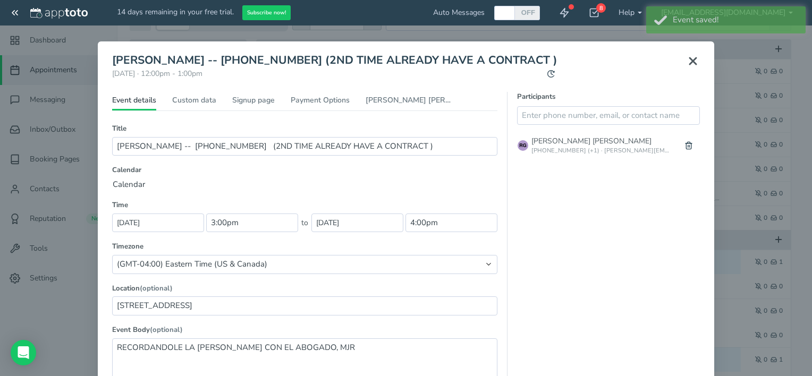
click at [629, 13] on div "× RICARDO GUILLERMO GONZALEZ -- 954-508-6230 (2ND TIME ALREADY HAVE A CONTRACT …" at bounding box center [406, 188] width 812 height 376
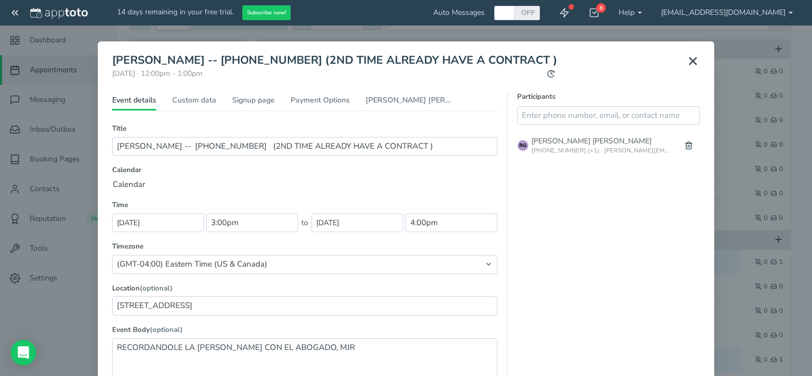
click at [629, 11] on div "× RICARDO GUILLERMO GONZALEZ -- 954-508-6230 (2ND TIME ALREADY HAVE A CONTRACT …" at bounding box center [406, 188] width 812 height 376
click at [34, 128] on div "× RICARDO GUILLERMO GONZALEZ -- 954-508-6230 (2ND TIME ALREADY HAVE A CONTRACT …" at bounding box center [406, 188] width 812 height 376
click at [686, 64] on icon at bounding box center [692, 61] width 13 height 13
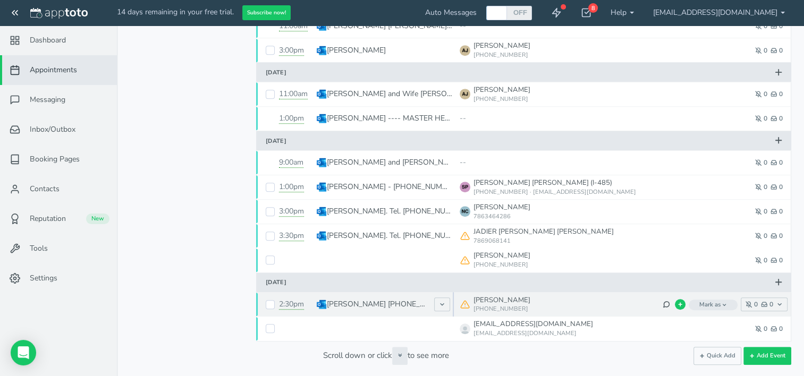
scroll to position [648, 0]
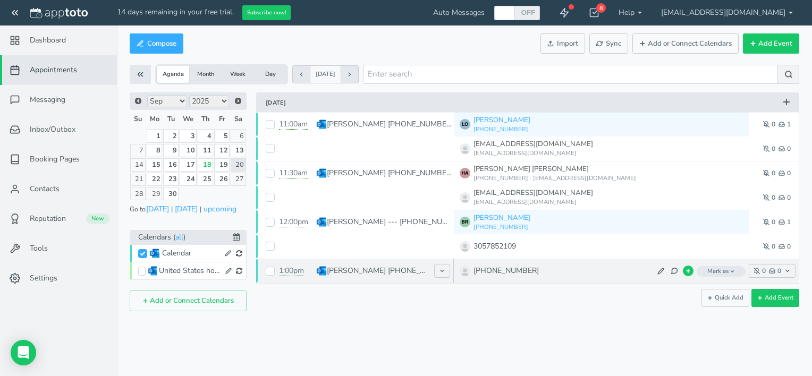
click at [723, 273] on span "Mark as" at bounding box center [721, 271] width 49 height 11
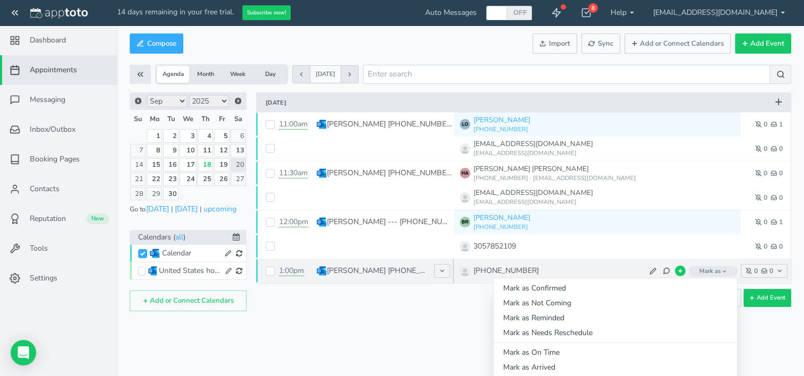
click at [723, 273] on icon "button" at bounding box center [723, 271] width 5 height 5
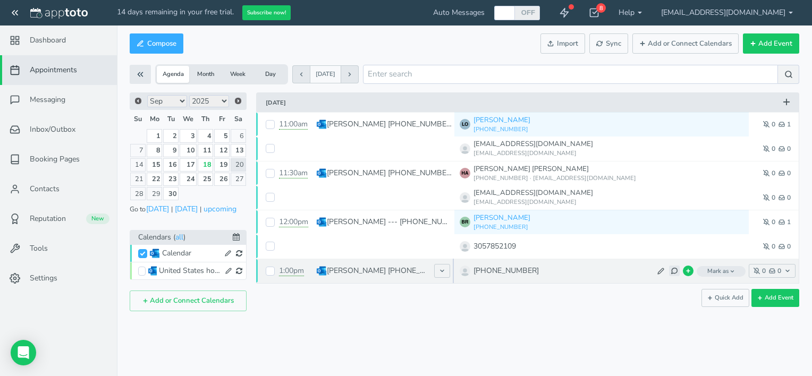
click at [670, 273] on icon at bounding box center [673, 270] width 7 height 7
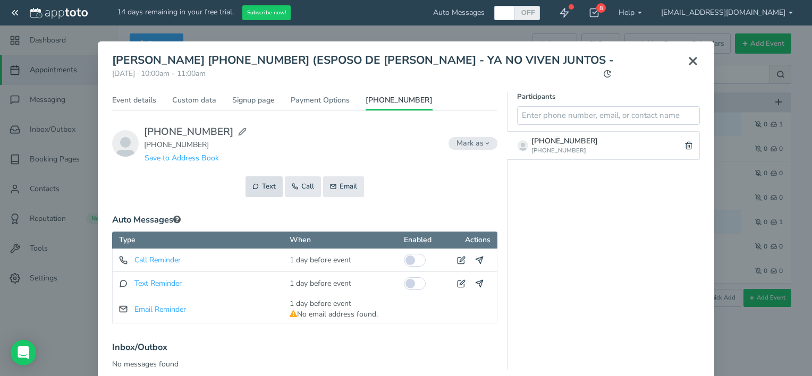
click at [254, 186] on use at bounding box center [255, 186] width 5 height 5
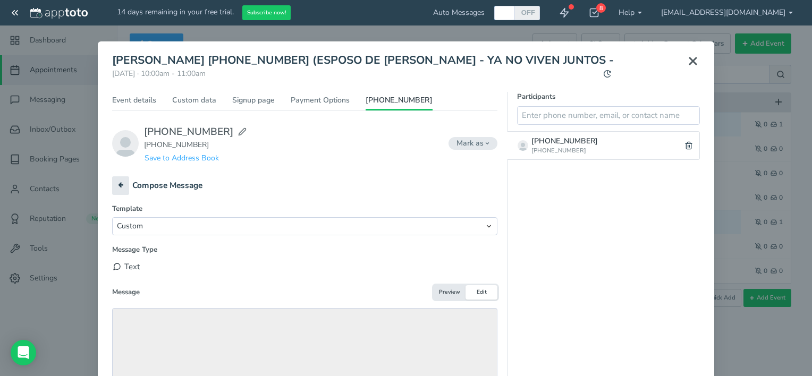
click at [448, 296] on button "Preview" at bounding box center [450, 292] width 32 height 14
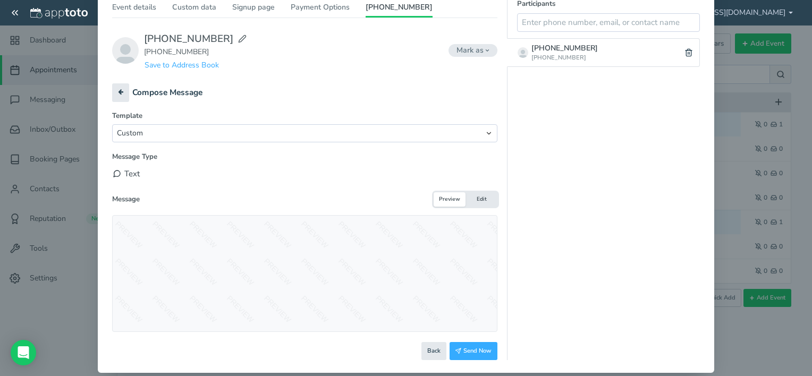
scroll to position [104, 0]
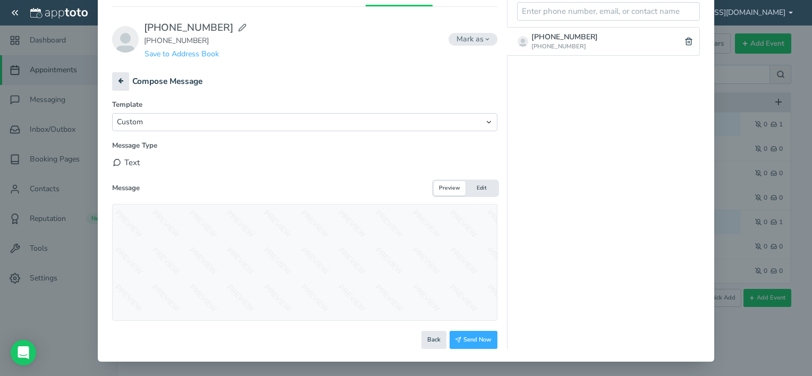
click at [482, 186] on button "Edit" at bounding box center [481, 188] width 32 height 14
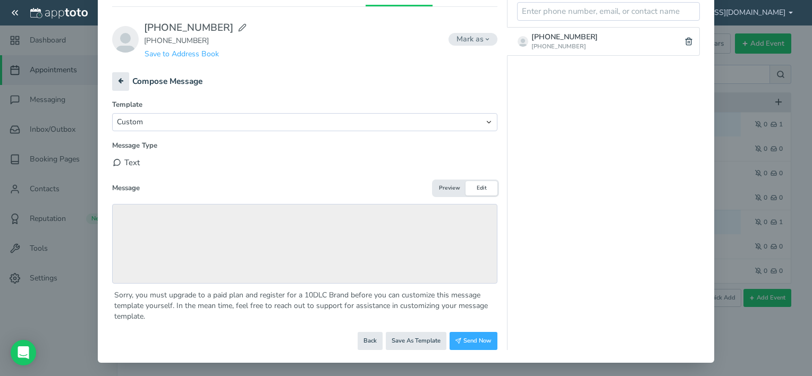
click at [452, 189] on button "Preview" at bounding box center [450, 188] width 32 height 14
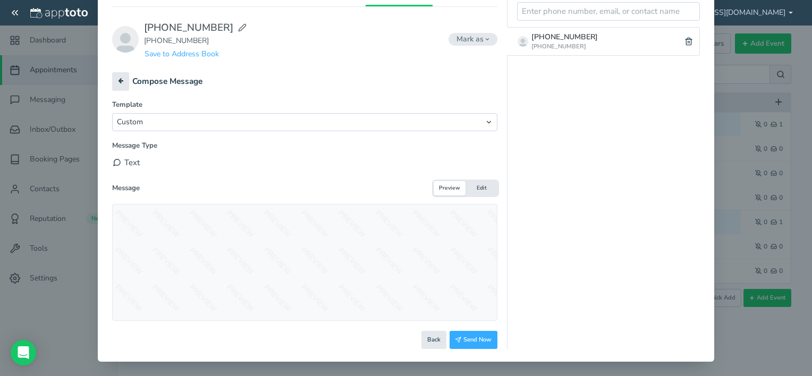
click at [450, 189] on button "Preview" at bounding box center [450, 188] width 32 height 14
click at [385, 227] on div at bounding box center [304, 262] width 385 height 117
click at [489, 123] on select "Custom Ask to reschedule anytime (Text) Ask to reschedule next week (Text) Basi…" at bounding box center [304, 122] width 385 height 18
click at [397, 84] on div "Compose Message" at bounding box center [304, 81] width 385 height 19
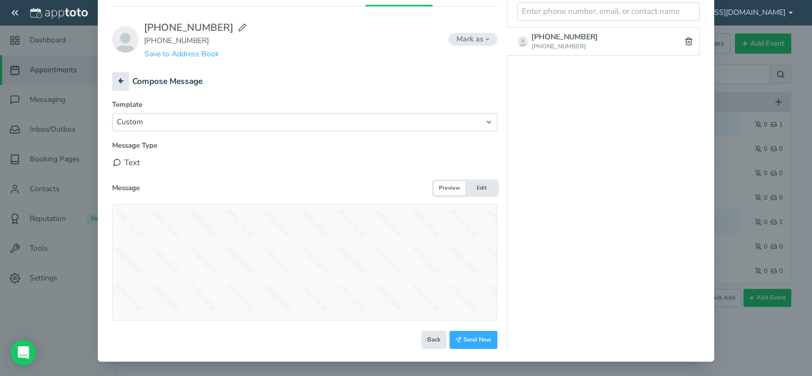
click at [440, 191] on button "Preview" at bounding box center [450, 188] width 32 height 14
click at [476, 186] on button "Edit" at bounding box center [481, 188] width 32 height 14
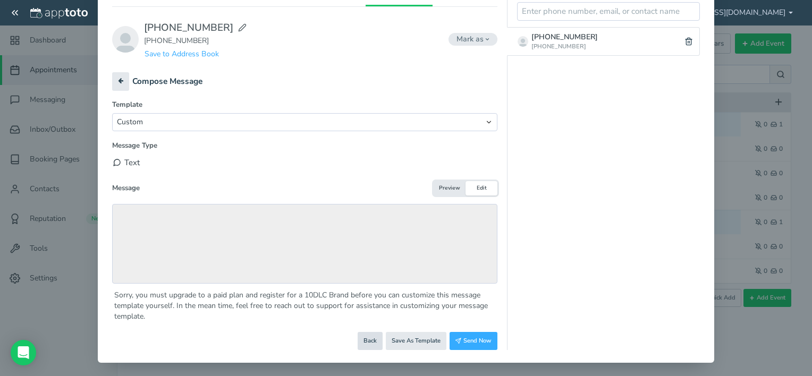
click at [368, 342] on button "Back" at bounding box center [370, 341] width 25 height 18
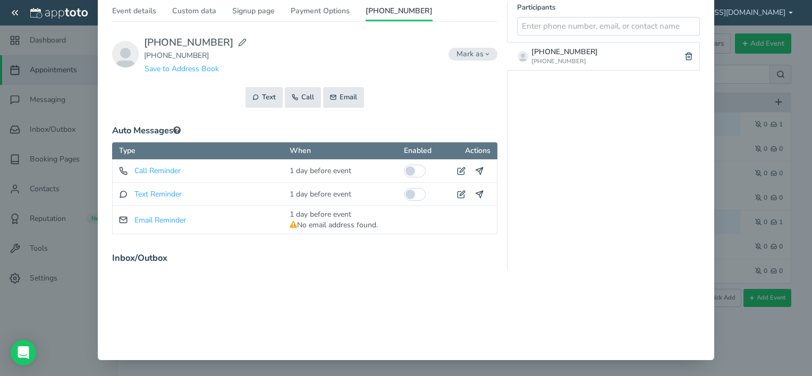
scroll to position [89, 0]
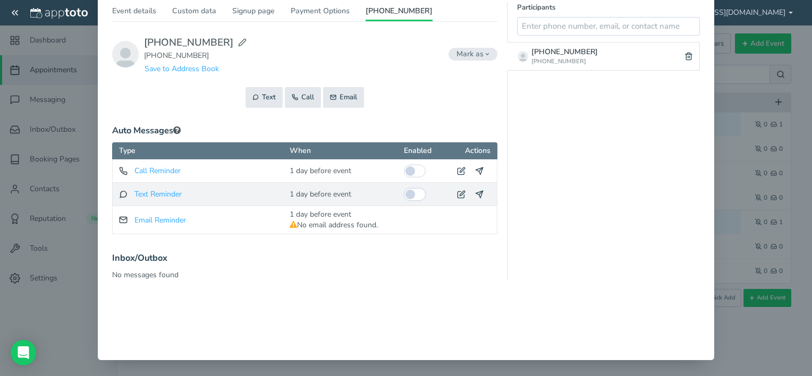
click at [408, 198] on input "checkbox" at bounding box center [415, 194] width 22 height 13
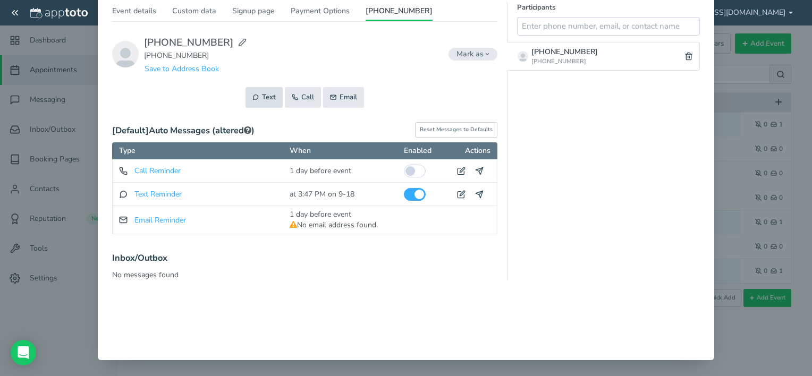
click at [251, 91] on button "Text" at bounding box center [263, 97] width 37 height 21
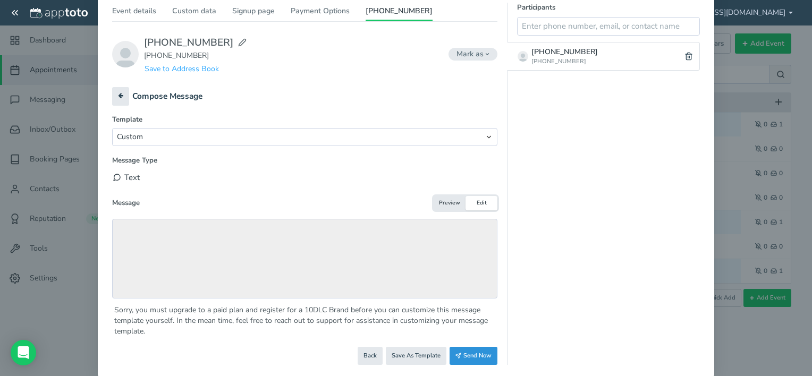
click at [465, 354] on button "Send Now" at bounding box center [473, 356] width 48 height 18
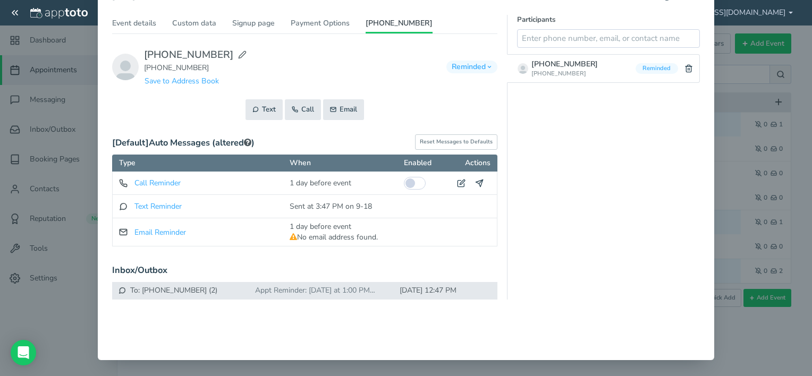
click at [222, 285] on div "To: +14708443776 (2) From: +19252574766 (2)" at bounding box center [183, 290] width 130 height 11
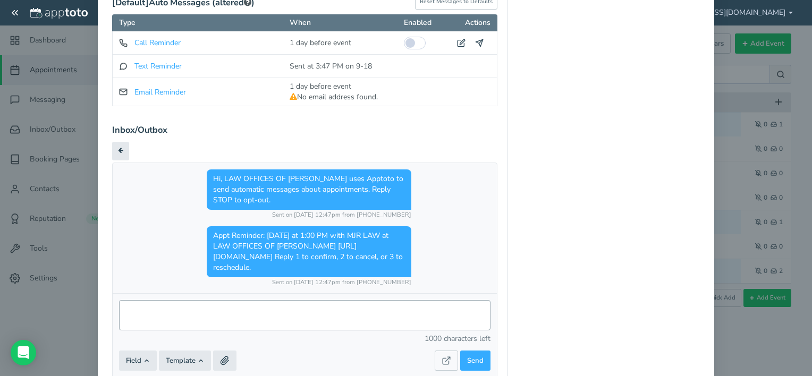
scroll to position [248, 0]
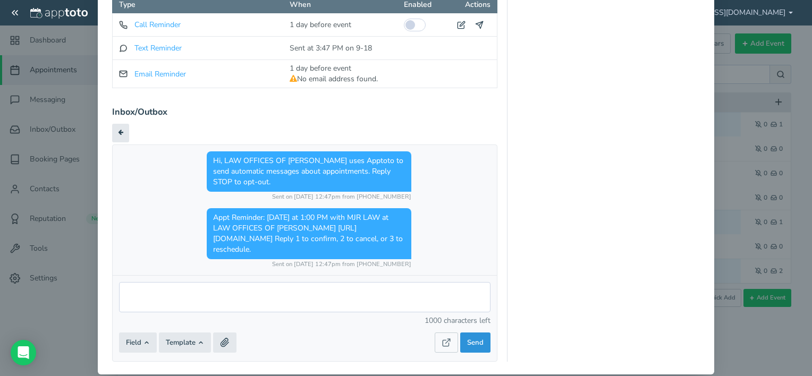
click at [476, 338] on span "Send" at bounding box center [475, 343] width 16 height 10
click at [469, 338] on span "Send" at bounding box center [475, 343] width 16 height 10
click at [442, 338] on icon at bounding box center [447, 343] width 10 height 10
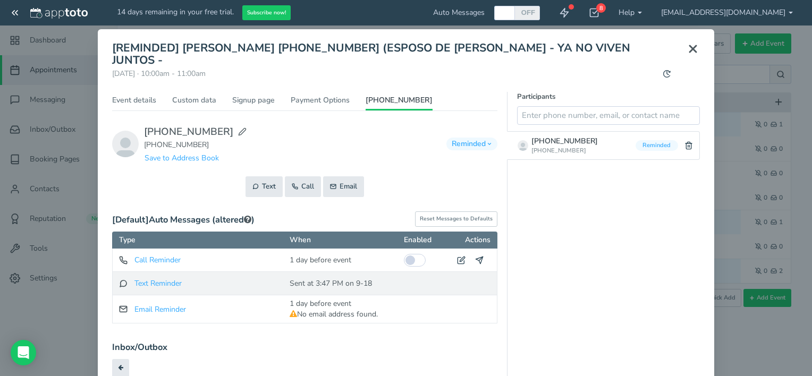
scroll to position [0, 0]
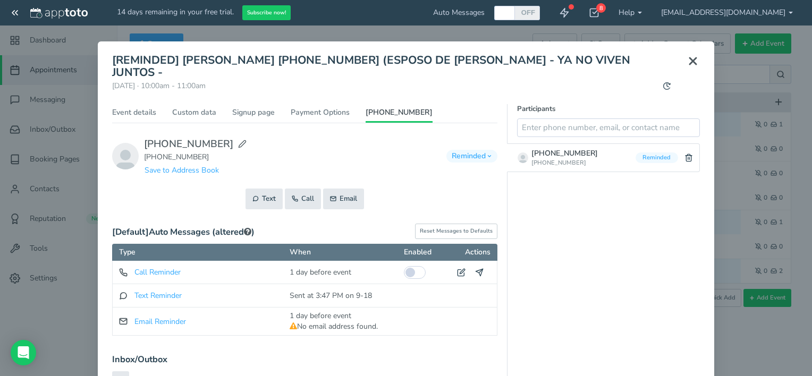
click at [692, 60] on icon at bounding box center [692, 61] width 13 height 13
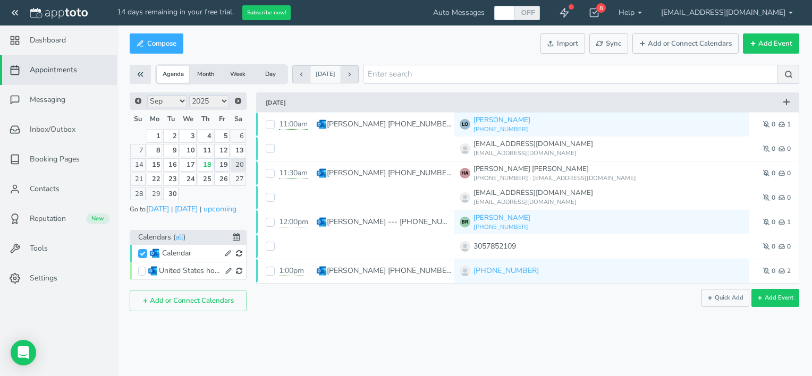
click at [224, 165] on link "19" at bounding box center [221, 164] width 15 height 13
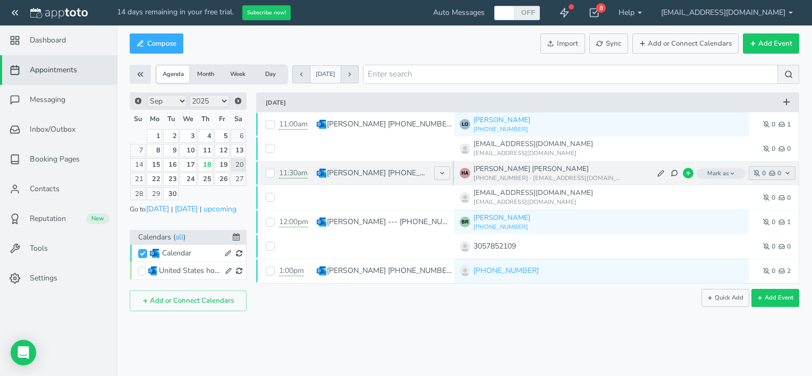
click at [774, 175] on icon "button" at bounding box center [772, 173] width 6 height 6
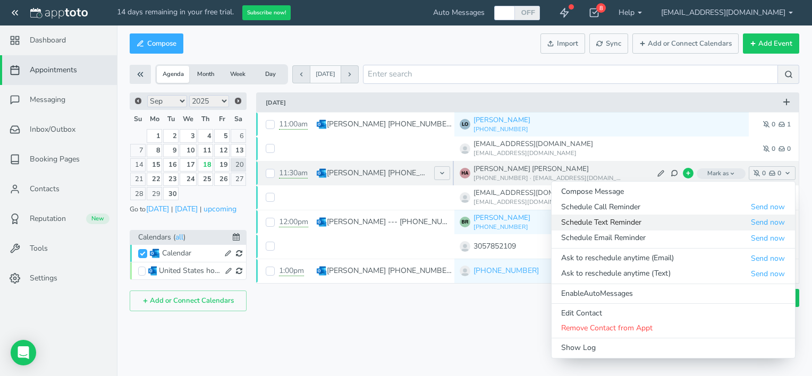
click at [664, 227] on span "Schedule Text Reminder" at bounding box center [655, 222] width 189 height 11
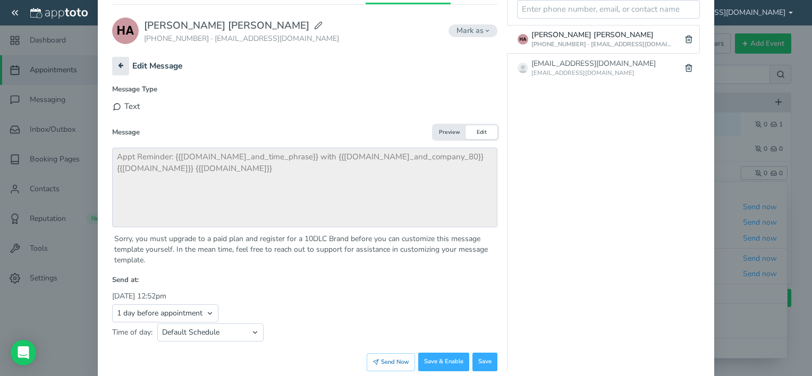
scroll to position [129, 0]
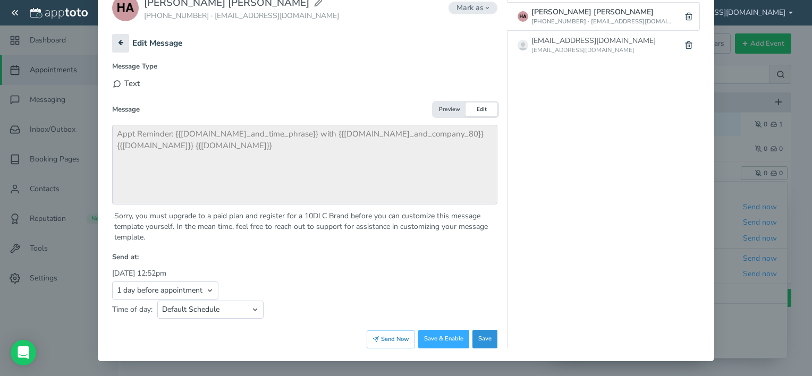
click at [487, 343] on button "Save" at bounding box center [484, 339] width 25 height 19
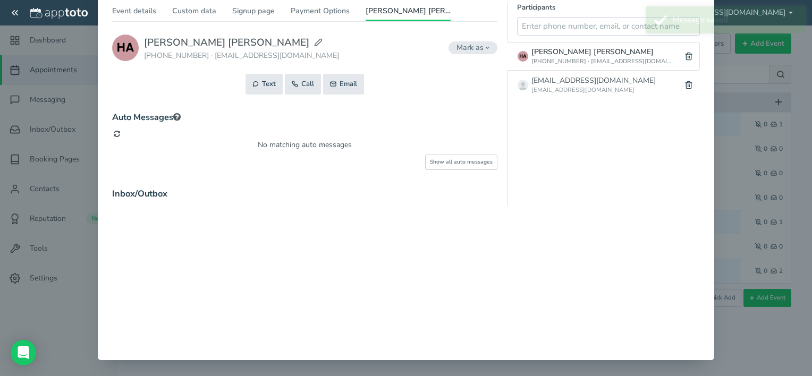
scroll to position [89, 0]
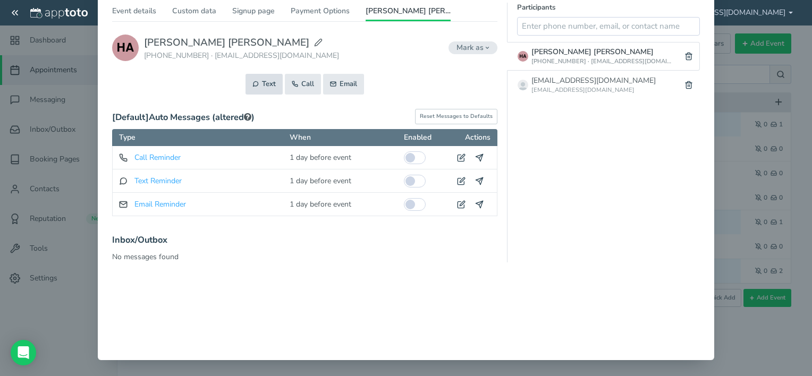
click at [268, 81] on button "Text" at bounding box center [263, 84] width 37 height 21
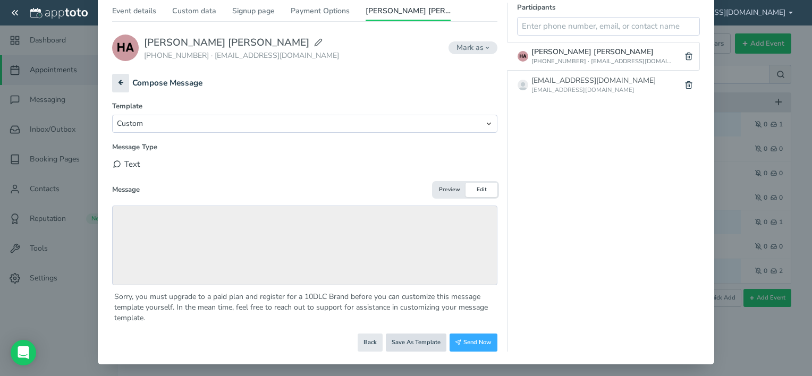
scroll to position [92, 0]
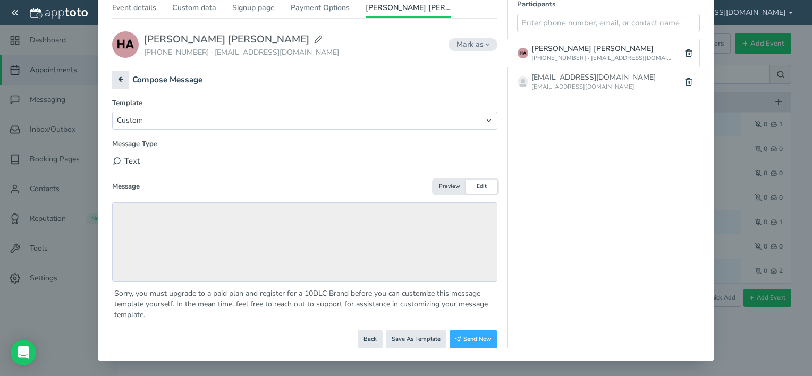
click at [446, 191] on button "Preview" at bounding box center [450, 187] width 32 height 14
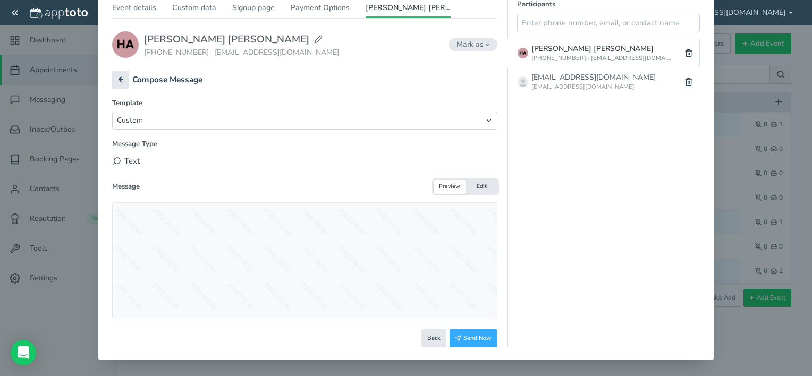
scroll to position [91, 0]
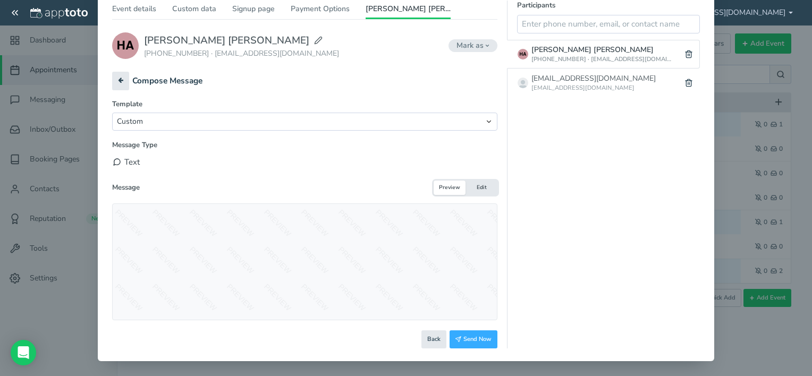
click at [485, 192] on button "Edit" at bounding box center [481, 188] width 32 height 14
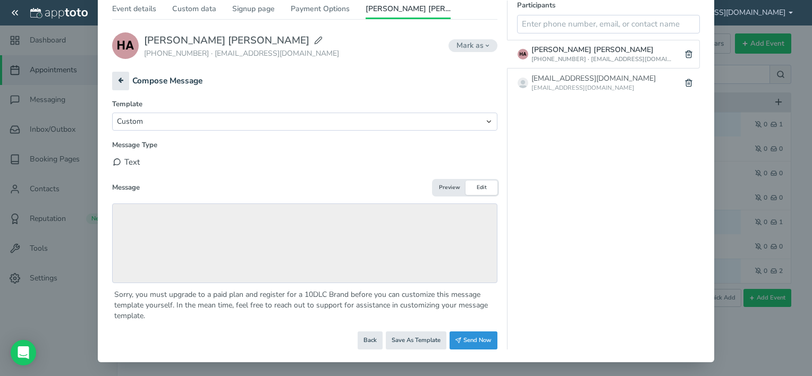
click at [472, 344] on button "Send Now" at bounding box center [473, 341] width 48 height 18
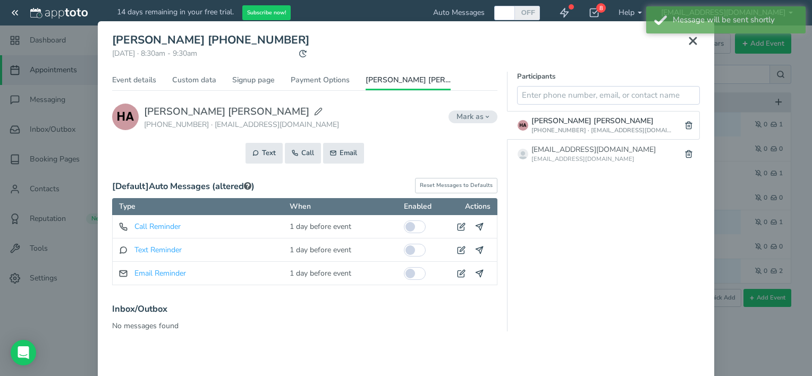
scroll to position [0, 0]
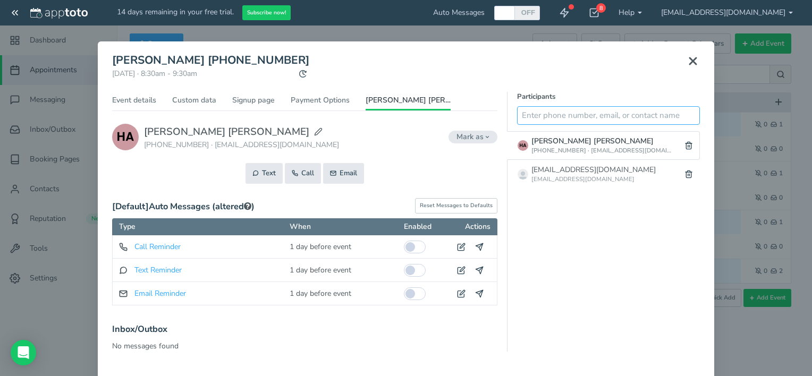
click at [535, 117] on input "text" at bounding box center [608, 115] width 183 height 19
click at [47, 98] on div "× HECTOR ROCHA PACHECO 786-390-4753 Friday, September 19th · 8:30am - 9:30am Pu…" at bounding box center [406, 188] width 812 height 376
click at [48, 136] on div "× HECTOR ROCHA PACHECO 786-390-4753 Friday, September 19th · 8:30am - 9:30am Pu…" at bounding box center [406, 188] width 812 height 376
click at [47, 154] on div "× HECTOR ROCHA PACHECO 786-390-4753 Friday, September 19th · 8:30am - 9:30am Pu…" at bounding box center [406, 188] width 812 height 376
click at [692, 62] on icon at bounding box center [692, 61] width 13 height 13
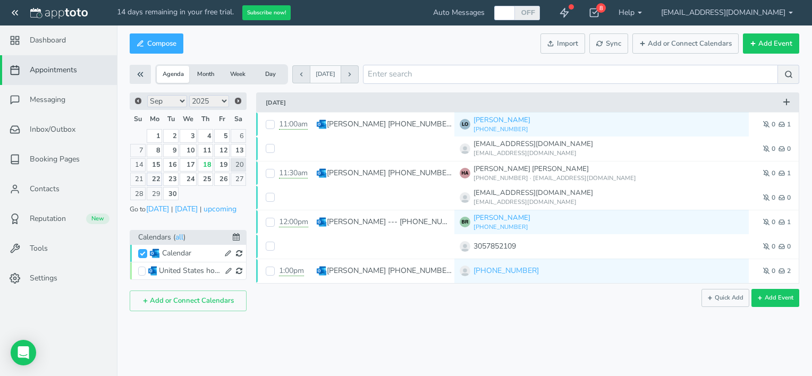
click at [147, 176] on link "22" at bounding box center [155, 179] width 16 height 13
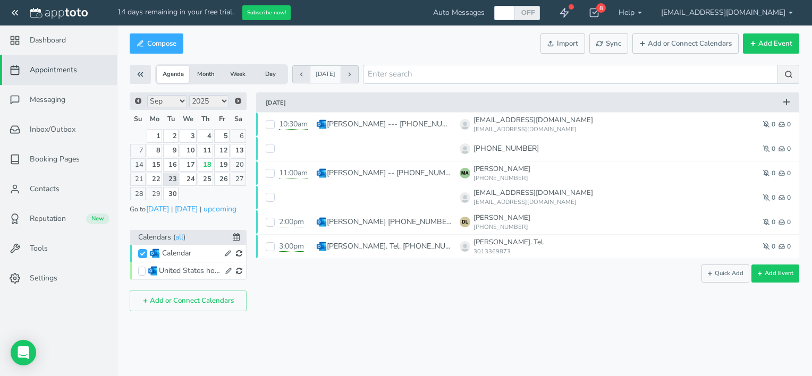
click at [213, 253] on div "Calendar" at bounding box center [191, 253] width 58 height 11
click at [166, 251] on div "Calendar" at bounding box center [191, 253] width 58 height 11
click at [146, 271] on span "United States holidays" at bounding box center [190, 271] width 104 height 14
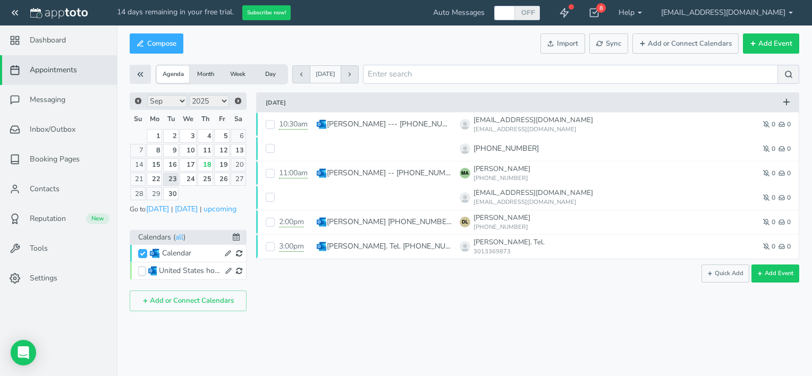
click at [142, 269] on input "United States holidays" at bounding box center [141, 271] width 7 height 9
checkbox input "true"
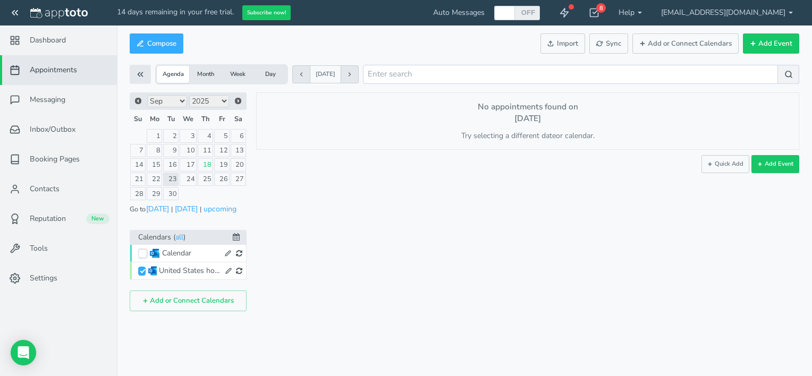
click at [138, 250] on input "Calendar" at bounding box center [142, 253] width 9 height 9
checkbox input "true"
checkbox input "false"
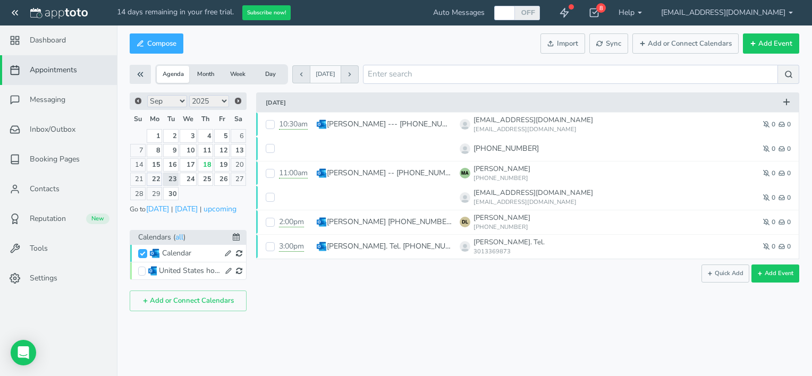
click at [159, 178] on link "22" at bounding box center [155, 179] width 16 height 13
click at [155, 178] on link "22" at bounding box center [155, 179] width 16 height 13
click at [208, 177] on link "25" at bounding box center [205, 179] width 15 height 13
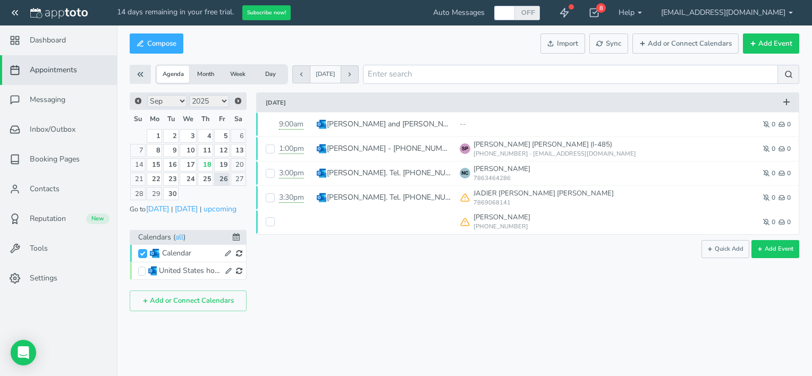
click at [177, 340] on div "Appointments Messaging Inbox/Outbox Booking Pages Campaigns Contacts Reputation…" at bounding box center [464, 188] width 695 height 376
click at [166, 303] on button "Add or Connect Calendars" at bounding box center [188, 301] width 117 height 21
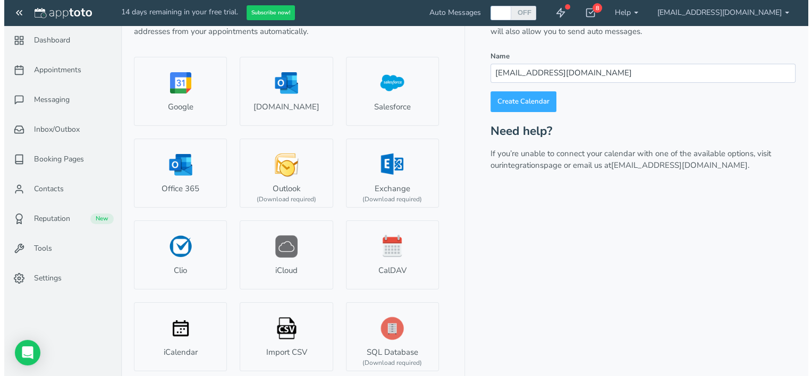
scroll to position [81, 0]
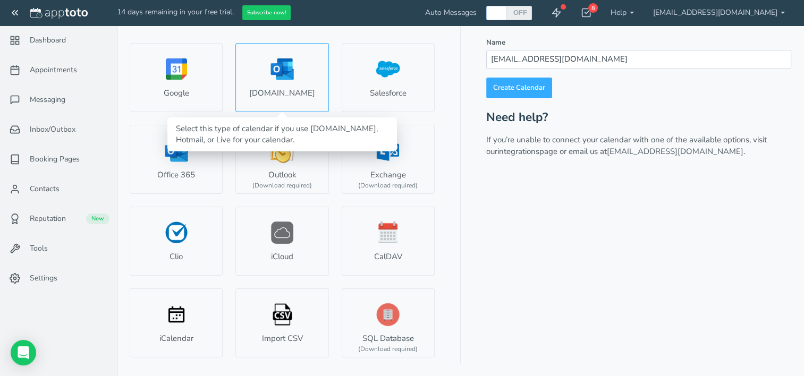
click at [282, 81] on link "Outlook.com" at bounding box center [281, 77] width 93 height 69
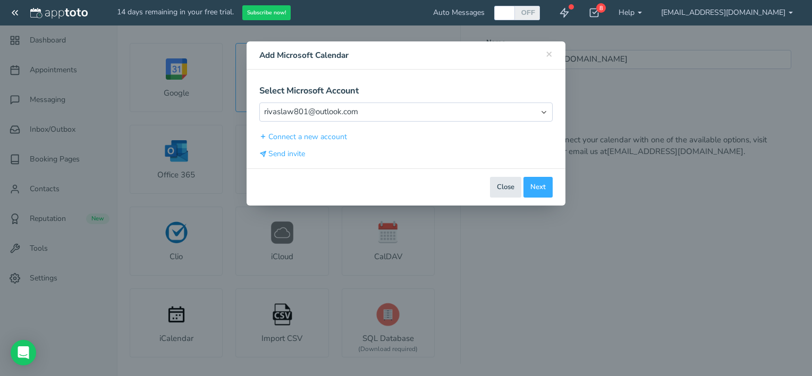
scroll to position [0, 0]
click at [536, 186] on button "Next" at bounding box center [537, 187] width 29 height 21
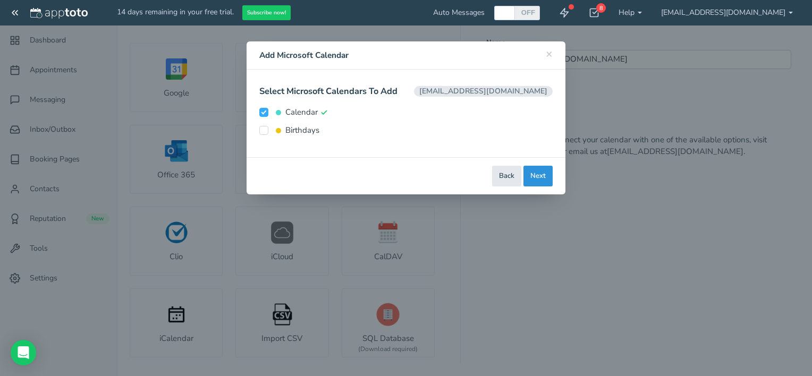
click at [538, 174] on button "Next" at bounding box center [537, 176] width 29 height 21
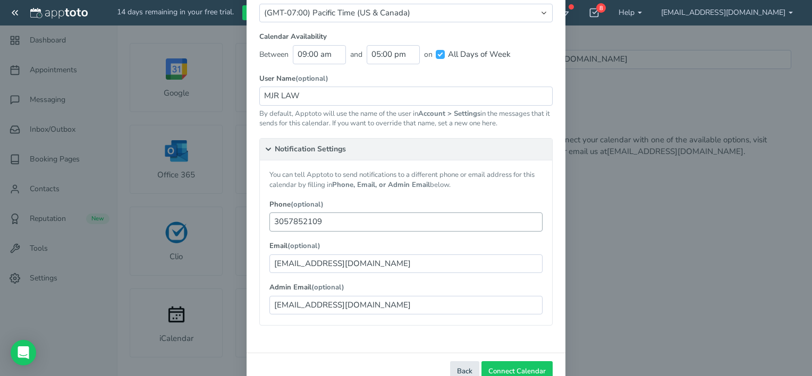
scroll to position [103, 0]
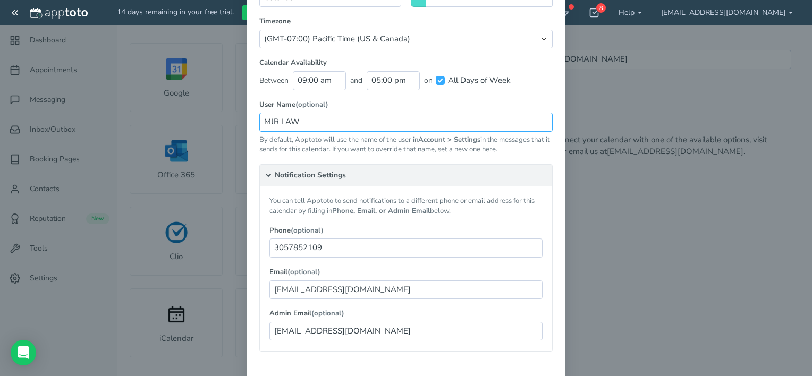
click at [299, 118] on input "MJR LAW" at bounding box center [405, 122] width 293 height 19
click at [290, 113] on input "MJR LA W" at bounding box center [405, 122] width 293 height 19
drag, startPoint x: 363, startPoint y: 115, endPoint x: 411, endPoint y: 116, distance: 47.8
click at [373, 116] on input "MJR LA W" at bounding box center [405, 122] width 293 height 19
click at [377, 114] on input "MJR LA W" at bounding box center [405, 122] width 293 height 19
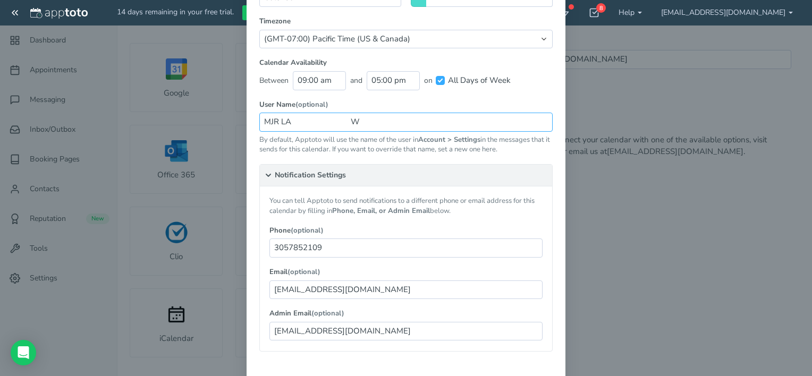
drag, startPoint x: 367, startPoint y: 124, endPoint x: 210, endPoint y: 128, distance: 156.2
click at [210, 128] on div "× Close Add Microsoft Calendar Select Microsoft Account Select Account rivaslaw…" at bounding box center [406, 188] width 812 height 376
click at [287, 122] on input "MJR LA W" at bounding box center [405, 122] width 293 height 19
click at [336, 119] on input "W" at bounding box center [405, 122] width 293 height 19
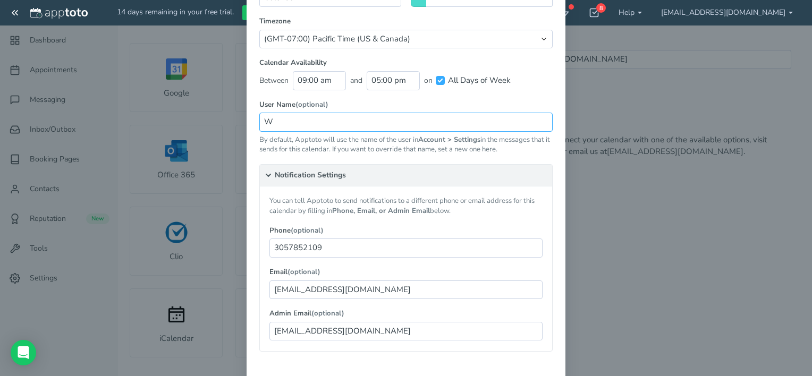
type input "W"
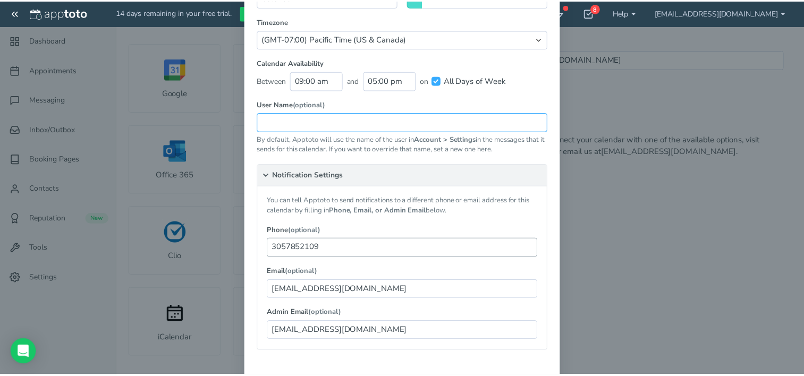
scroll to position [156, 0]
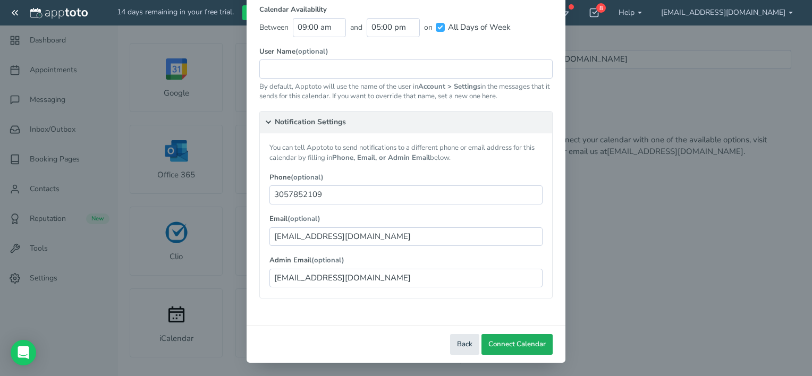
click at [522, 339] on span "Connect Calendar" at bounding box center [516, 344] width 57 height 10
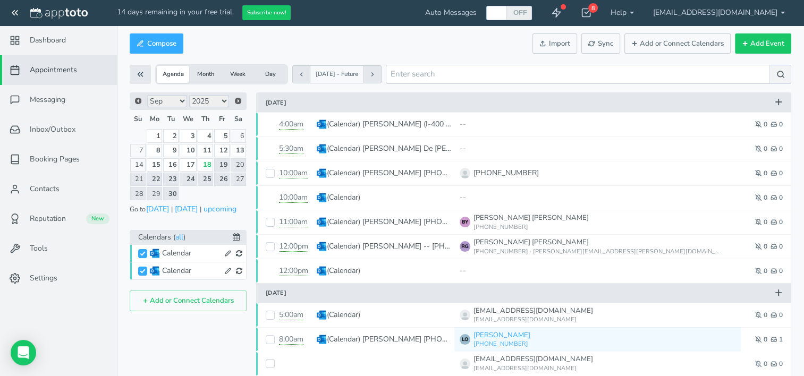
click at [156, 179] on link "22" at bounding box center [155, 179] width 16 height 13
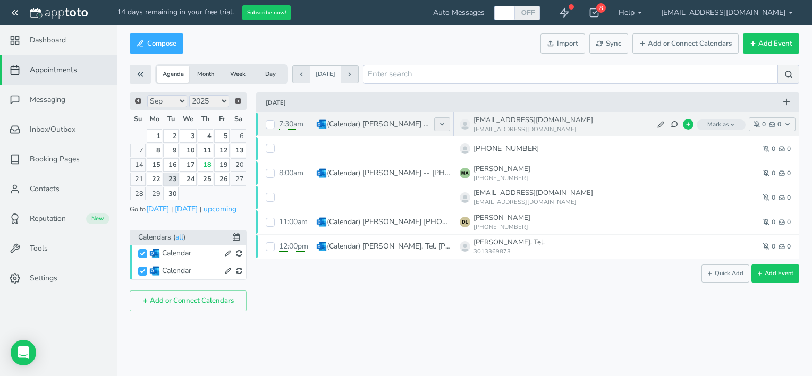
click at [439, 124] on icon at bounding box center [442, 124] width 6 height 6
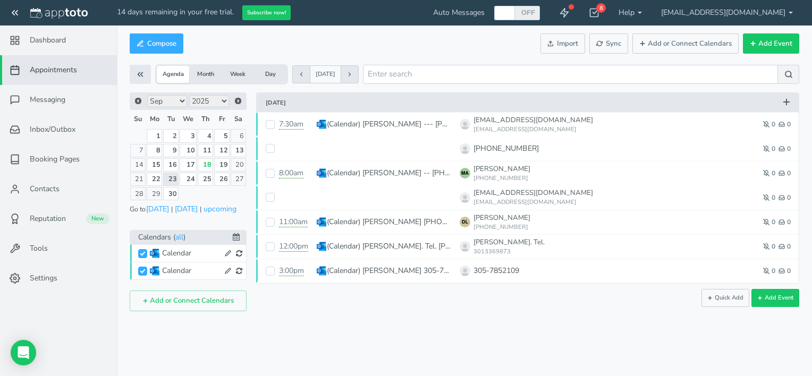
click at [439, 124] on icon at bounding box center [442, 124] width 6 height 6
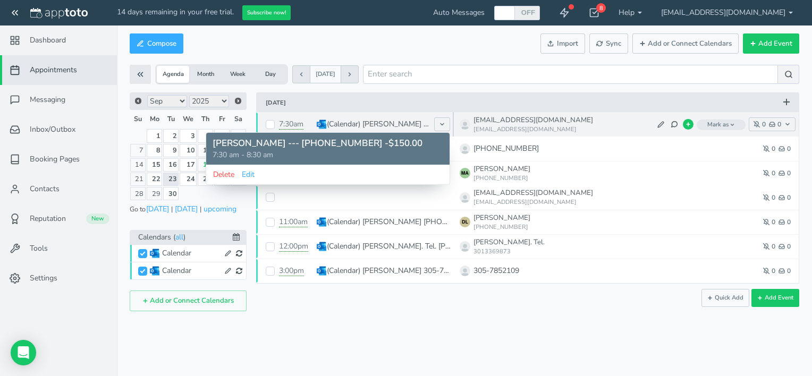
click at [419, 151] on p "7:30 am - 8:30 am" at bounding box center [328, 155] width 231 height 11
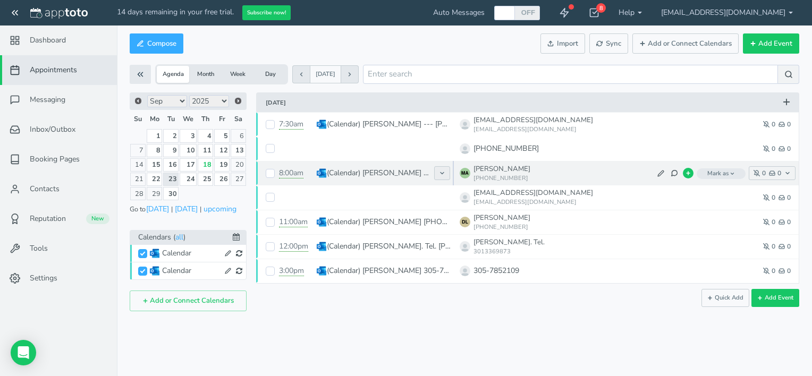
click at [447, 176] on button at bounding box center [442, 173] width 16 height 14
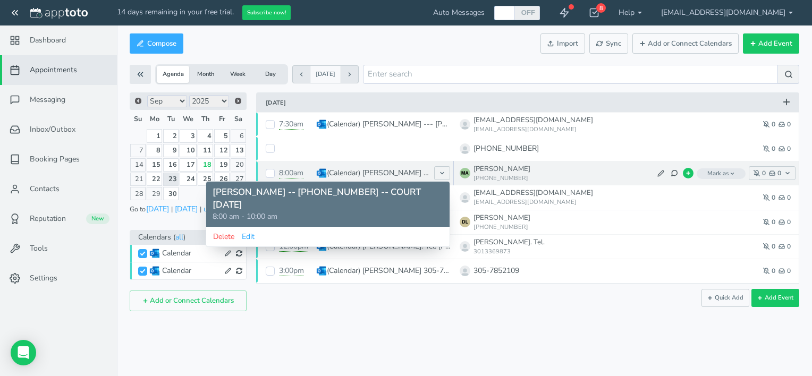
click at [363, 215] on p "8:00 am - 10:00 am" at bounding box center [328, 216] width 231 height 11
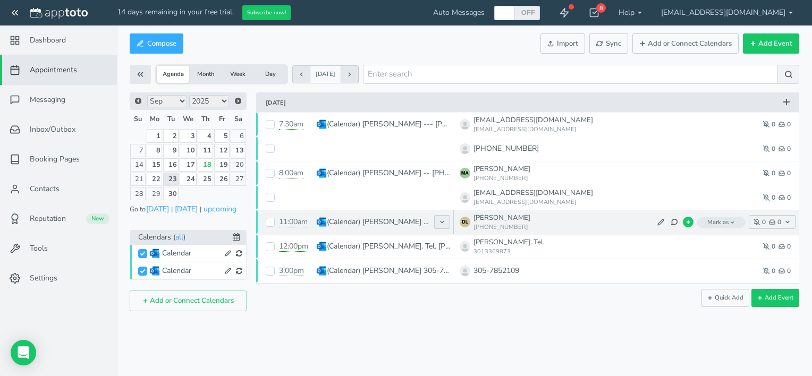
click at [444, 223] on icon at bounding box center [442, 222] width 6 height 6
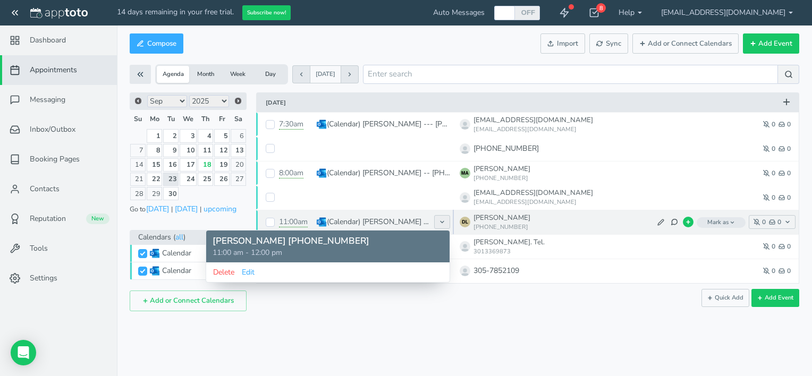
click at [439, 223] on icon at bounding box center [442, 222] width 6 height 6
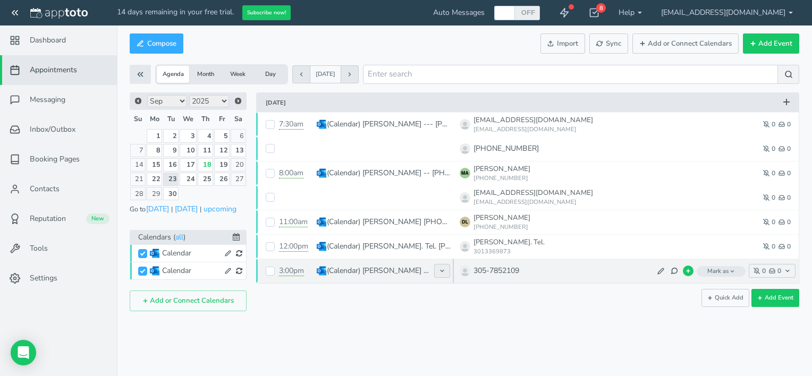
click at [443, 270] on use at bounding box center [441, 271] width 3 height 2
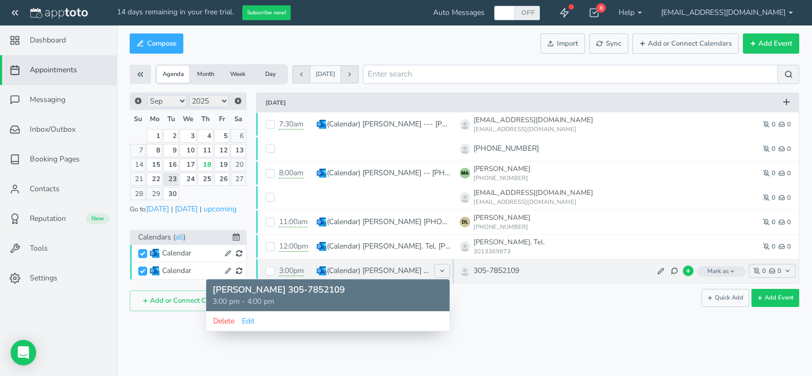
click at [412, 293] on p "XANDY 305-7852109" at bounding box center [328, 290] width 231 height 13
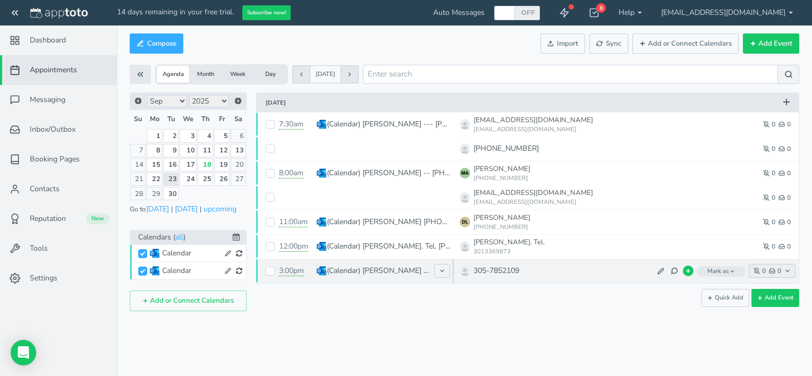
click at [771, 271] on use "button" at bounding box center [771, 271] width 5 height 4
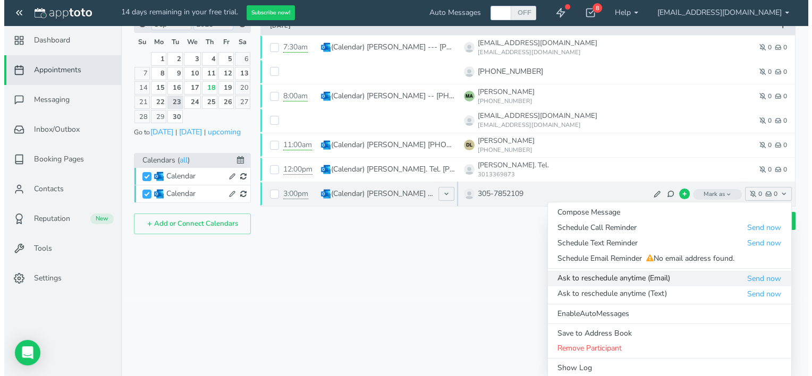
scroll to position [79, 0]
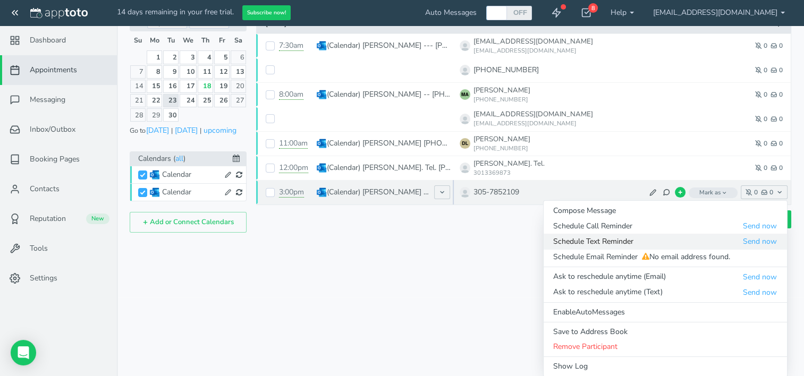
click at [574, 243] on span "Schedule Text Reminder" at bounding box center [647, 241] width 189 height 11
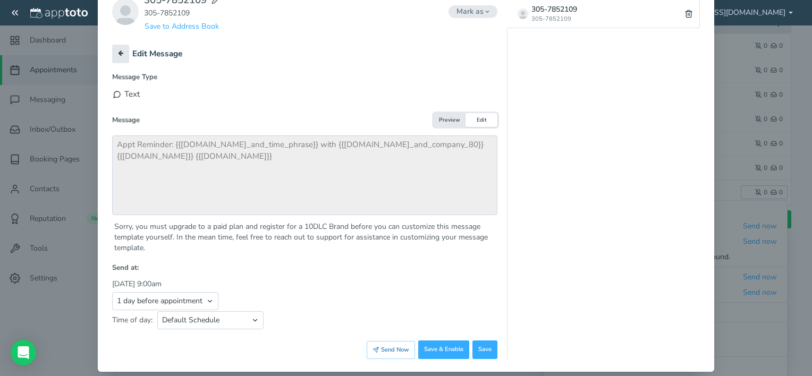
scroll to position [142, 0]
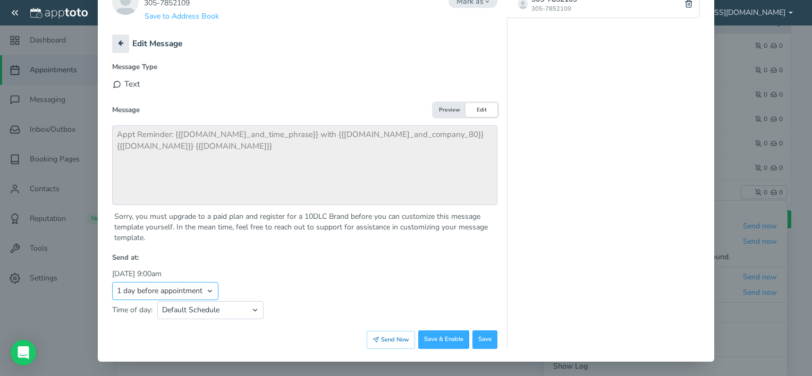
click at [209, 292] on select "Appointment start time Day of appointment 1 day before appointment 2 days befor…" at bounding box center [165, 291] width 106 height 18
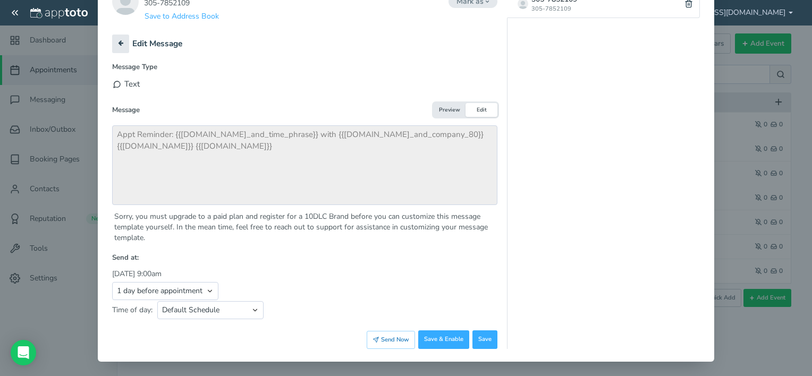
click at [323, 103] on div "Message Preview Edit" at bounding box center [304, 110] width 385 height 14
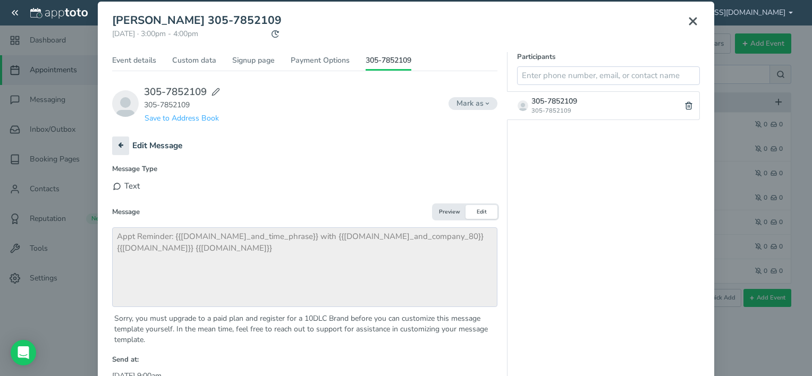
scroll to position [36, 0]
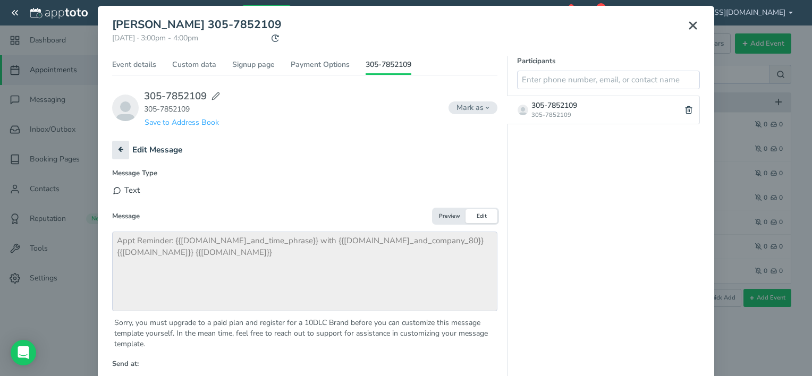
click at [133, 176] on label "Message Type" at bounding box center [304, 173] width 385 height 10
click at [452, 217] on button "Preview" at bounding box center [450, 216] width 32 height 14
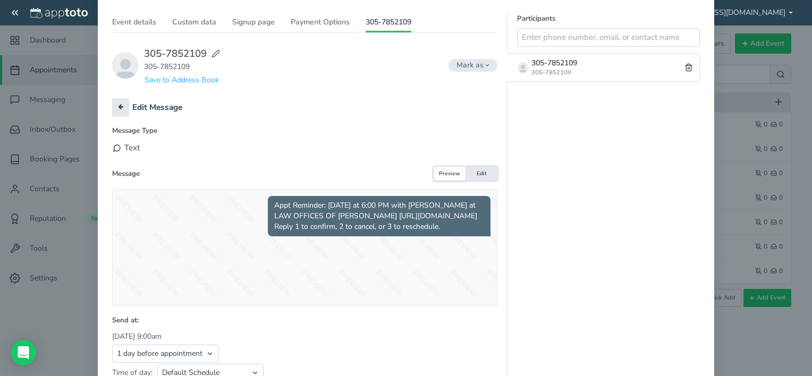
scroll to position [141, 0]
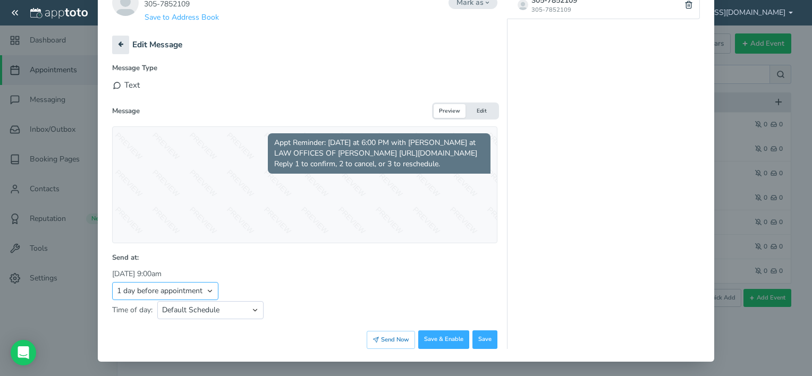
click at [210, 288] on select "Appointment start time Day of appointment 1 day before appointment 2 days befor…" at bounding box center [165, 291] width 106 height 18
click at [112, 291] on select "Appointment start time Day of appointment 1 day before appointment 2 days befor…" at bounding box center [165, 291] width 106 height 18
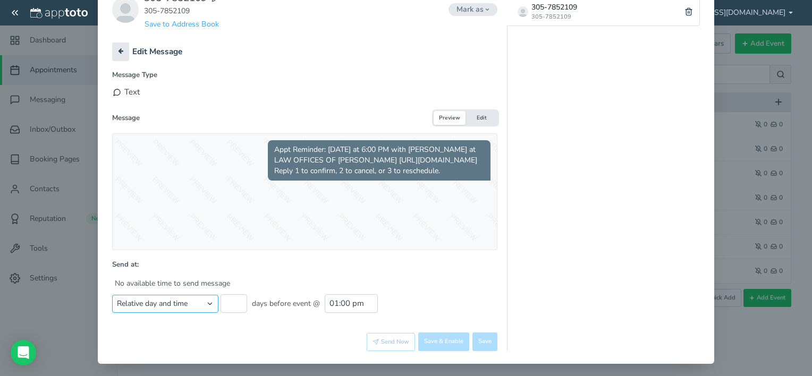
scroll to position [136, 0]
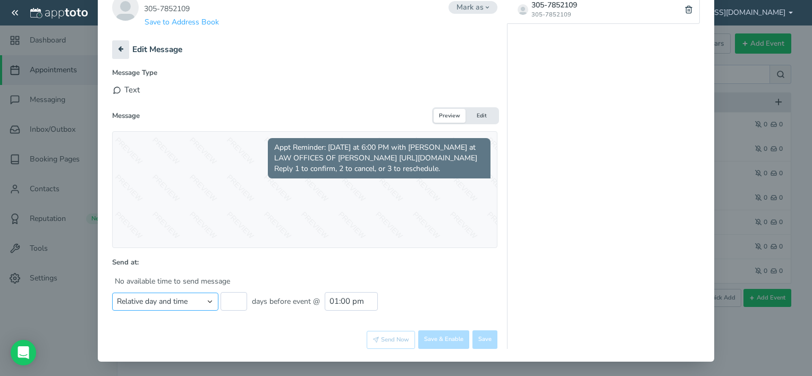
click at [202, 300] on select "Appointment start time Day of appointment 1 day before appointment 2 days befor…" at bounding box center [165, 302] width 106 height 18
select select "string:1"
click at [112, 293] on select "Appointment start time Day of appointment 1 day before appointment 2 days befor…" at bounding box center [165, 302] width 106 height 18
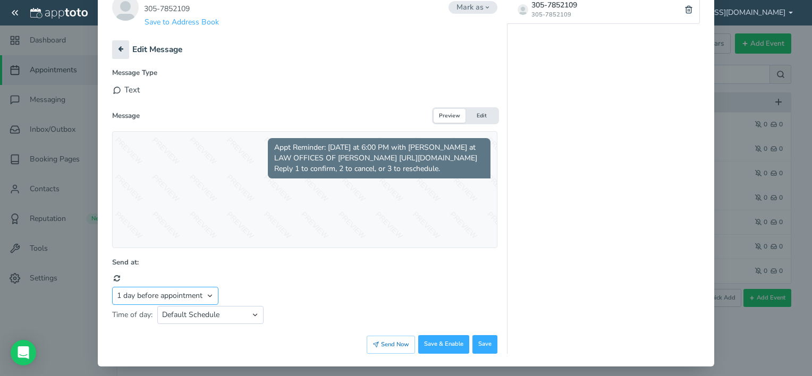
scroll to position [141, 0]
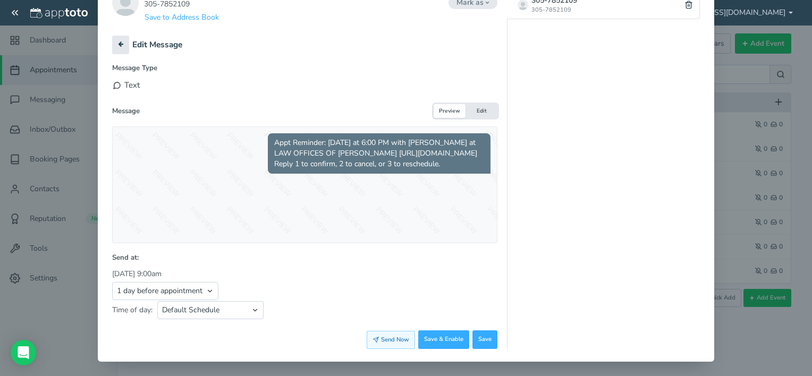
click at [402, 343] on button "Send Now" at bounding box center [391, 340] width 48 height 18
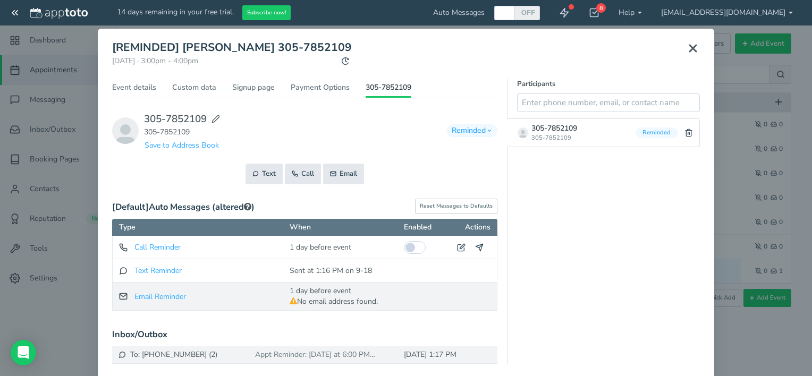
scroll to position [0, 0]
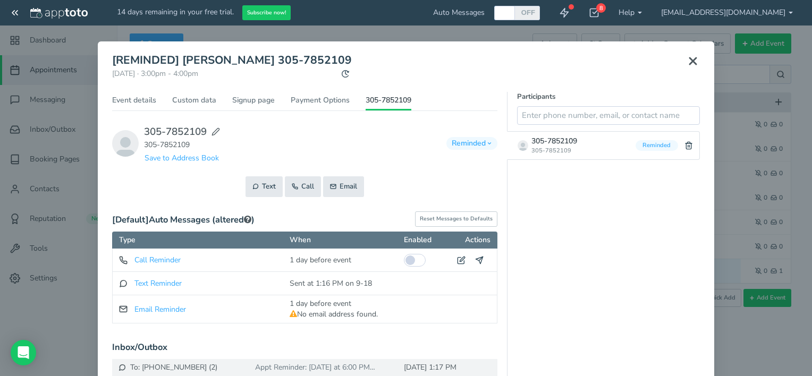
click at [686, 65] on icon at bounding box center [692, 61] width 13 height 13
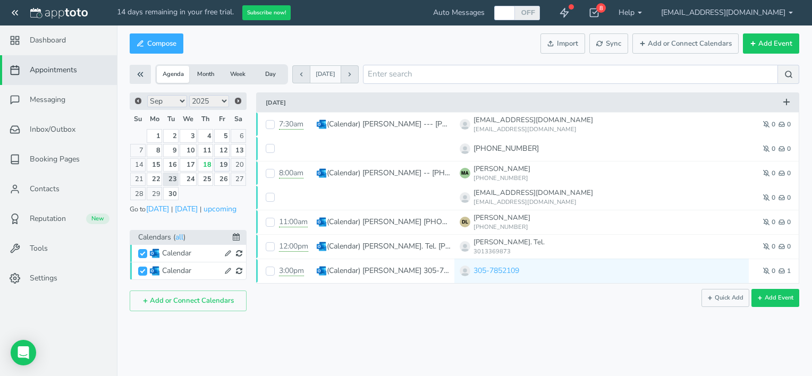
click at [227, 163] on link "19" at bounding box center [221, 164] width 15 height 13
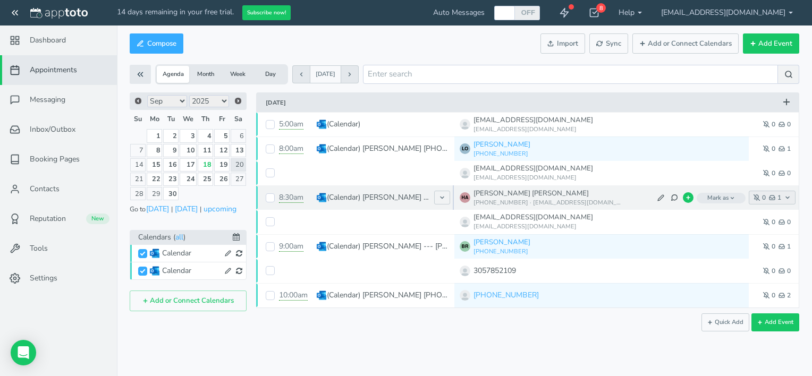
click at [772, 199] on icon "button" at bounding box center [772, 197] width 6 height 6
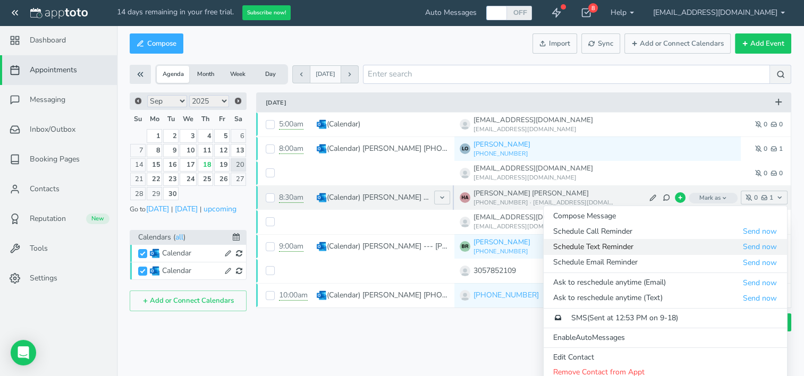
click at [643, 251] on span "Schedule Text Reminder" at bounding box center [647, 247] width 189 height 11
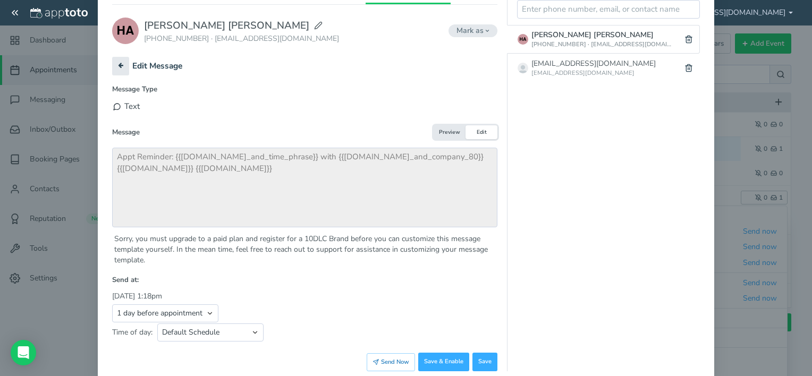
scroll to position [129, 0]
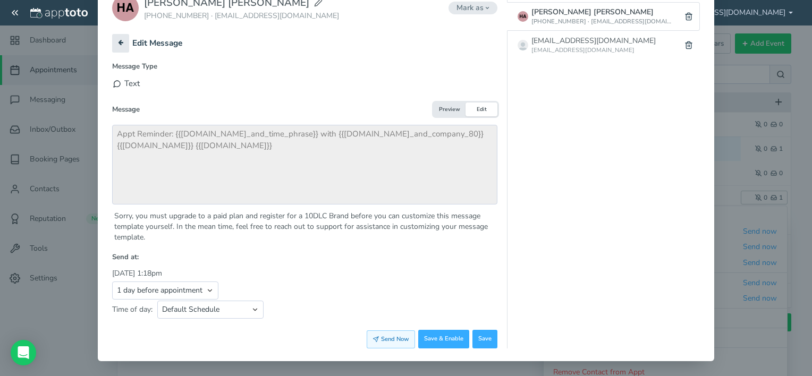
click at [387, 340] on button "Send Now" at bounding box center [391, 339] width 48 height 18
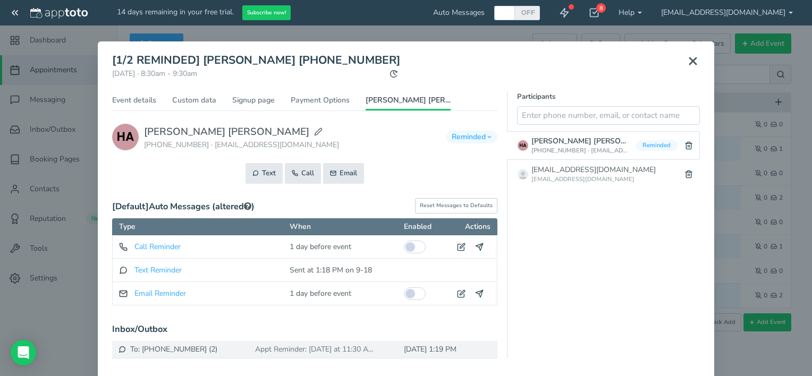
scroll to position [0, 0]
click at [635, 11] on div "× [1/2 REMINDED] HECTOR ROCHA PACHECO 786-390-4753 Friday, September 19th · 8:3…" at bounding box center [406, 188] width 812 height 376
click at [629, 11] on div "× [1/2 REMINDED] HECTOR ROCHA PACHECO 786-390-4753 Friday, September 19th · 8:3…" at bounding box center [406, 188] width 812 height 376
click at [632, 6] on div "× [1/2 REMINDED] HECTOR ROCHA PACHECO 786-390-4753 Friday, September 19th · 8:3…" at bounding box center [406, 188] width 812 height 376
click at [628, 15] on div "× [1/2 REMINDED] HECTOR ROCHA PACHECO 786-390-4753 Friday, September 19th · 8:3…" at bounding box center [406, 188] width 812 height 376
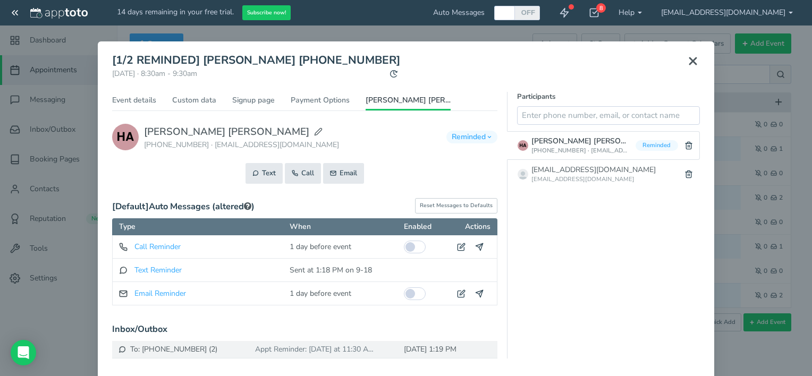
click at [481, 14] on div "× [1/2 REMINDED] HECTOR ROCHA PACHECO 786-390-4753 Friday, September 19th · 8:3…" at bounding box center [406, 188] width 812 height 376
click at [687, 57] on icon at bounding box center [692, 61] width 13 height 13
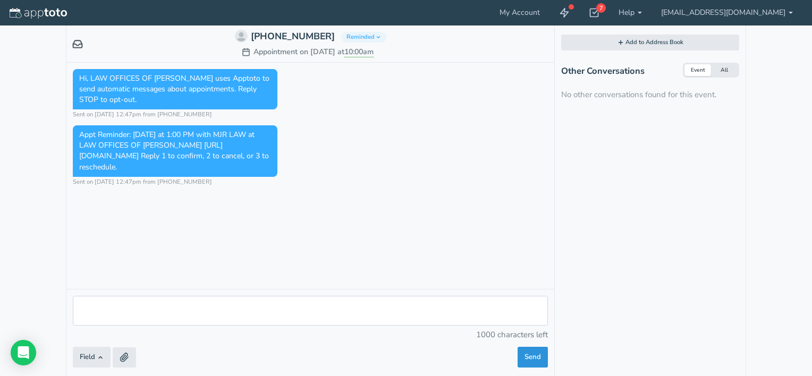
click at [531, 357] on span "Send" at bounding box center [532, 357] width 16 height 10
click at [609, 14] on div "7" at bounding box center [594, 13] width 30 height 26
click at [100, 363] on button "Field" at bounding box center [92, 357] width 38 height 21
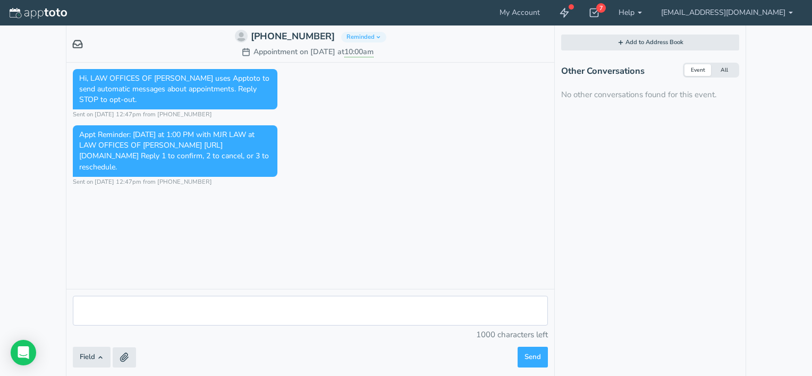
click at [81, 47] on use at bounding box center [77, 43] width 9 height 7
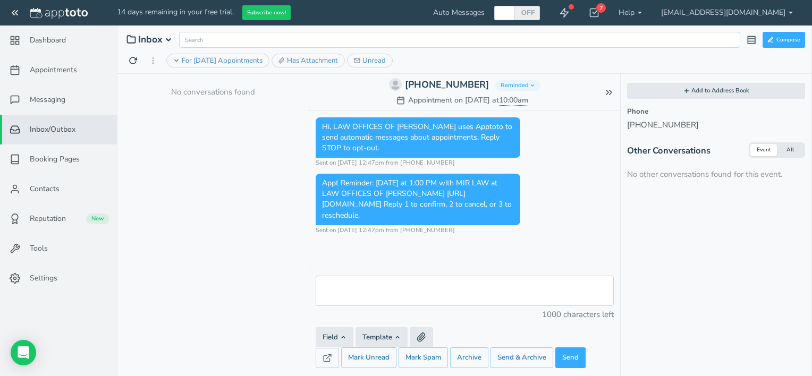
click at [240, 62] on span "For [DATE] Appointments" at bounding box center [222, 61] width 81 height 10
click at [101, 219] on div "New" at bounding box center [97, 219] width 23 height 11
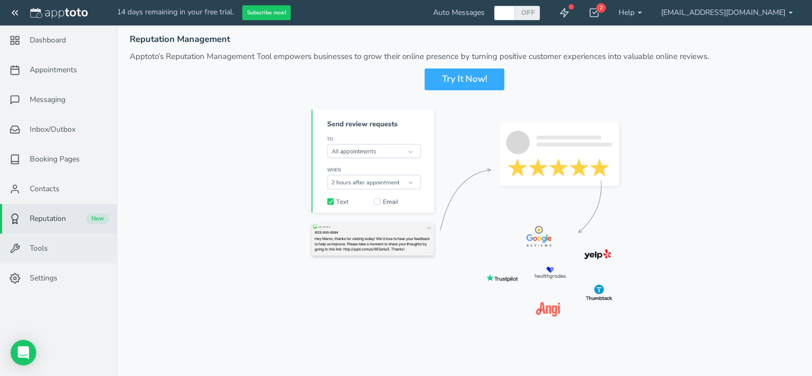
click at [57, 251] on link "Tools" at bounding box center [58, 249] width 117 height 30
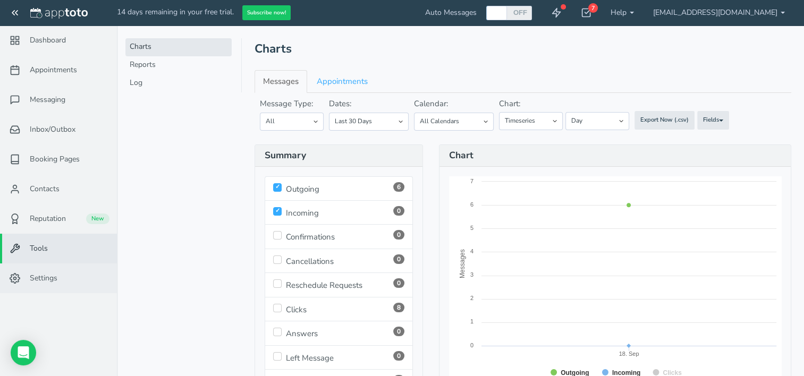
click at [28, 278] on feather-icon at bounding box center [16, 278] width 28 height 11
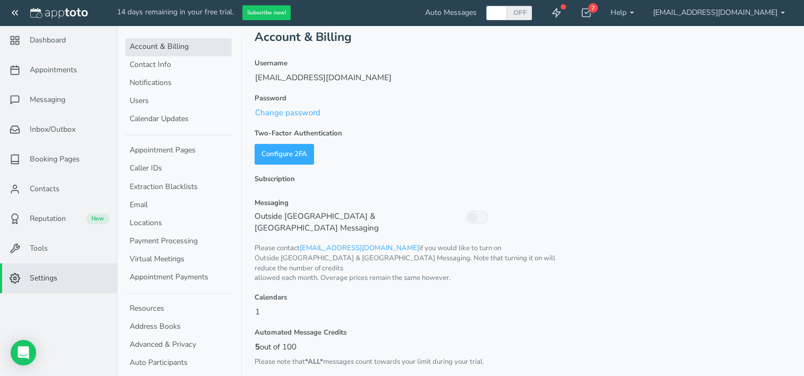
scroll to position [23, 0]
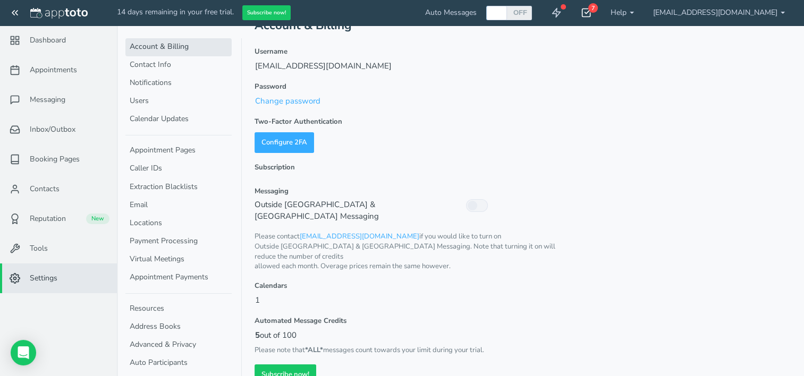
click at [591, 12] on icon at bounding box center [586, 12] width 11 height 11
